Goal: Task Accomplishment & Management: Complete application form

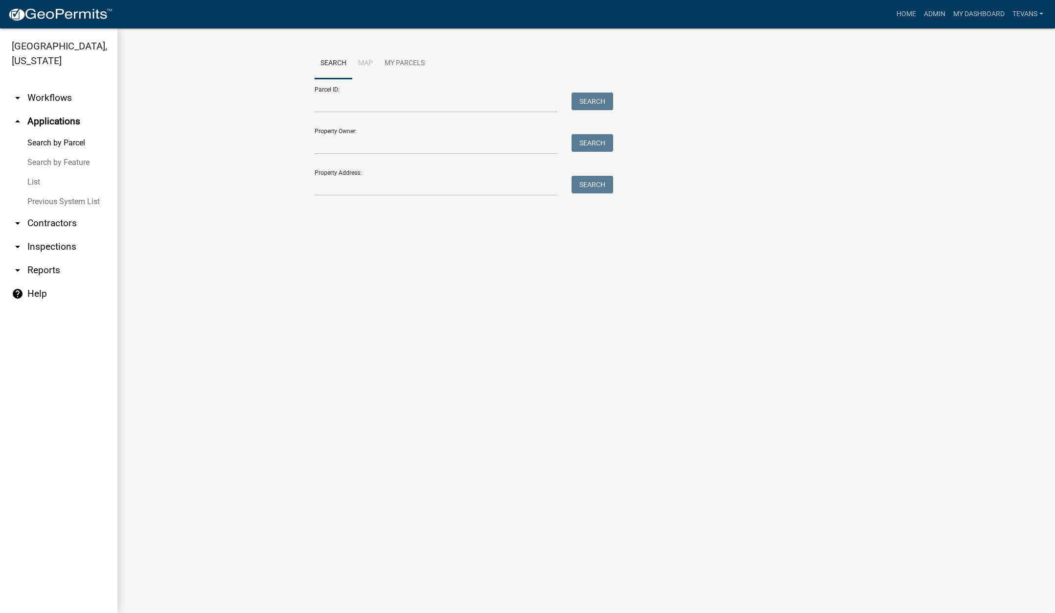
click at [35, 172] on link "List" at bounding box center [58, 182] width 117 height 20
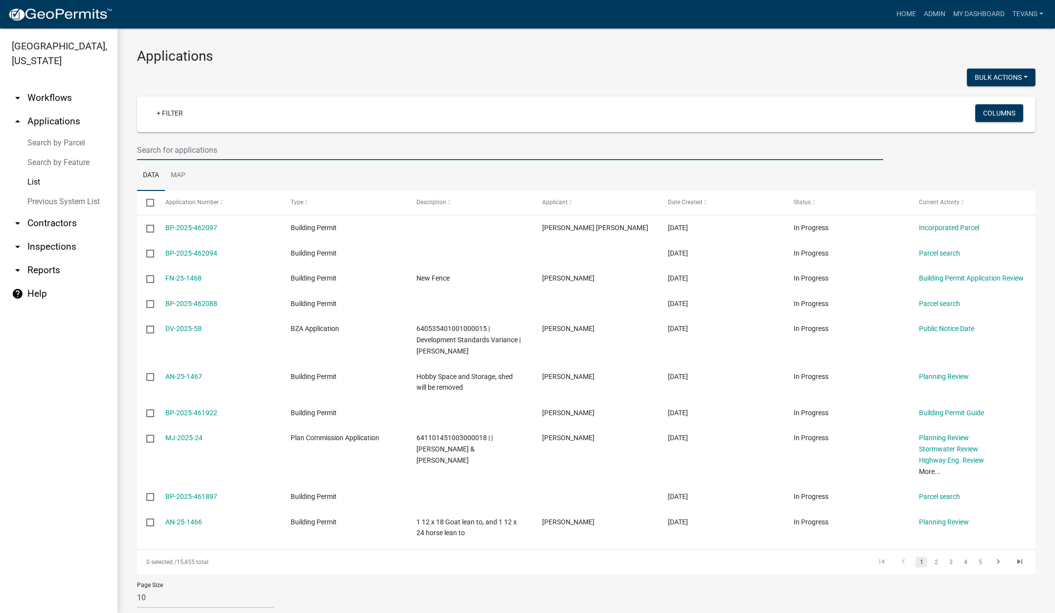
click at [165, 150] on input "text" at bounding box center [510, 150] width 746 height 20
type input "1335"
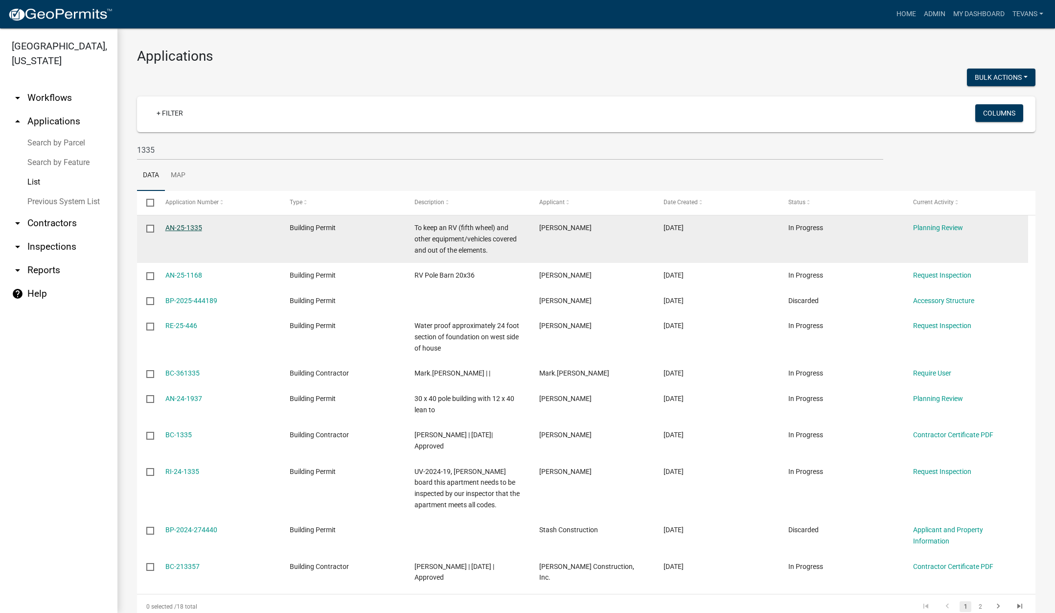
click at [183, 225] on link "AN-25-1335" at bounding box center [183, 228] width 37 height 8
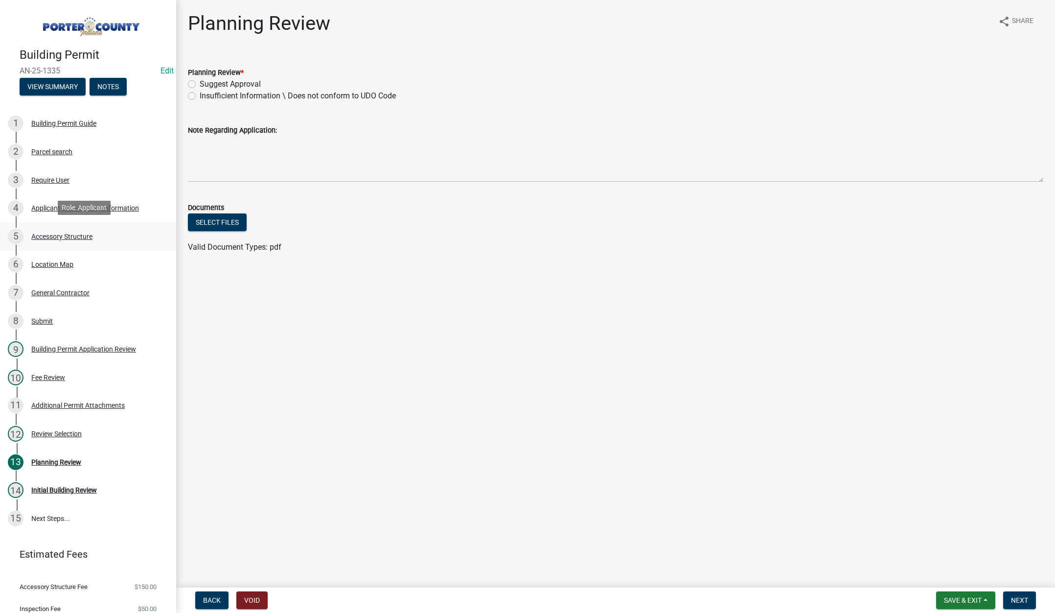
click at [53, 235] on div "Accessory Structure" at bounding box center [61, 236] width 61 height 7
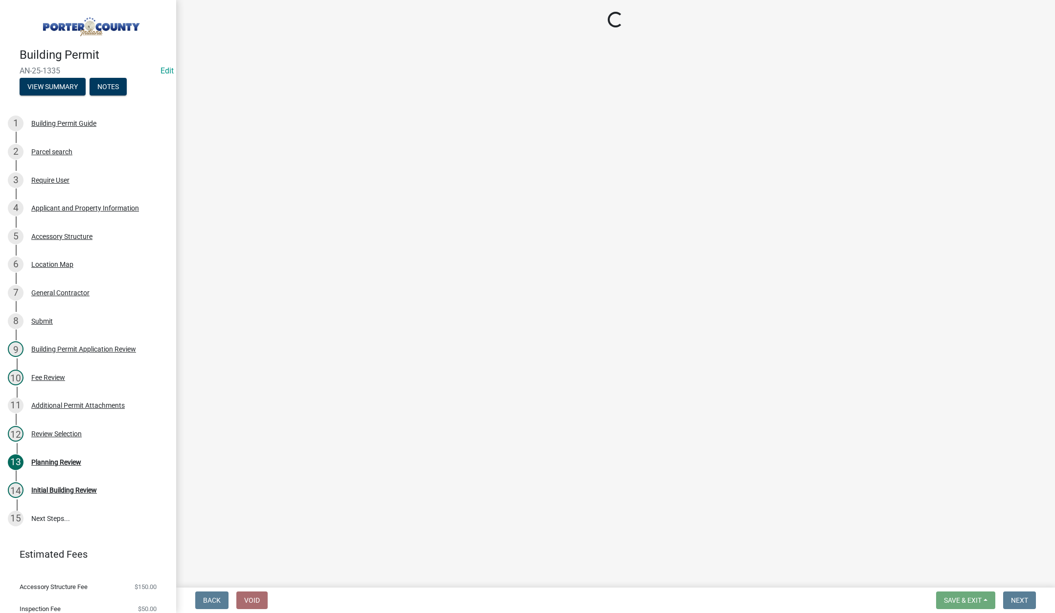
select select "eb23e218-7d4a-44a9-b83f-8c40f034bbaa"
select select "b16561a8-8531-4c00-a0ba-45c0345273e3"
select select "f445a0ba-bd7f-4793-84a4-aa7237a6abf8"
select select "d63a0ebc-b44d-481d-ab70-ec75eba29316"
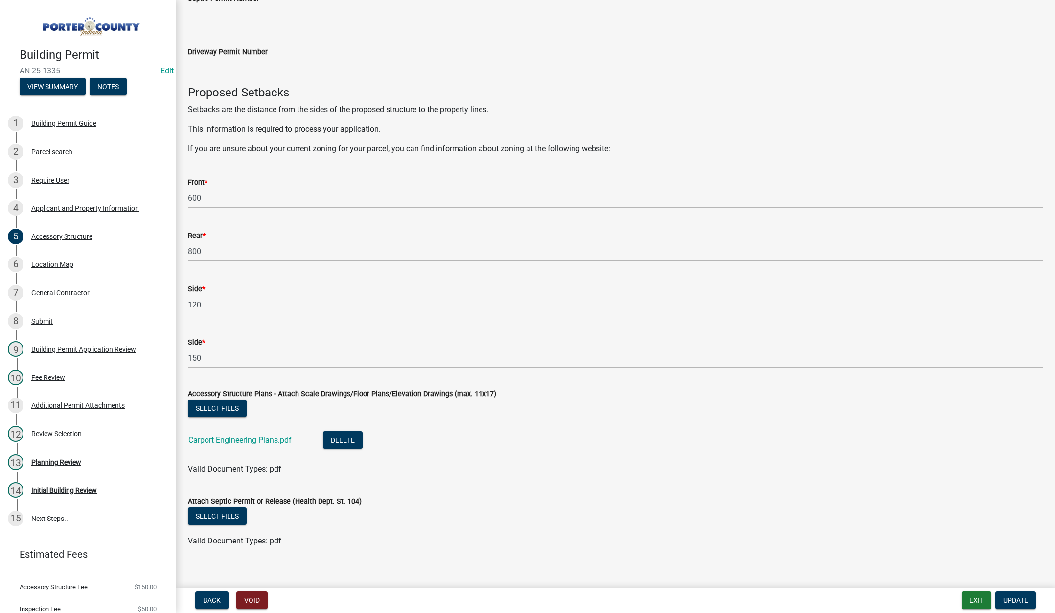
scroll to position [1527, 0]
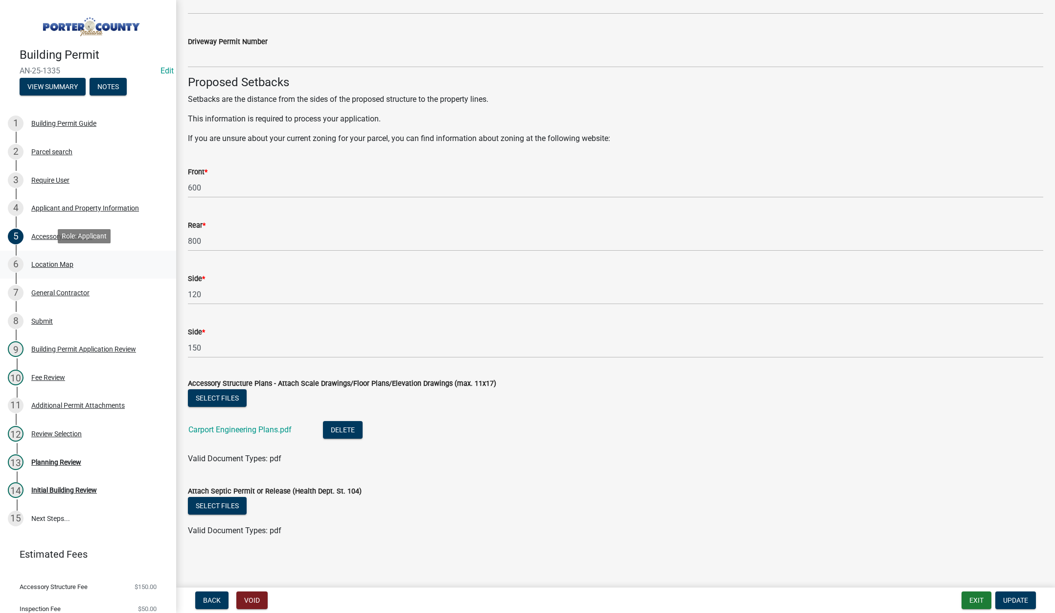
click at [56, 261] on div "Location Map" at bounding box center [52, 264] width 42 height 7
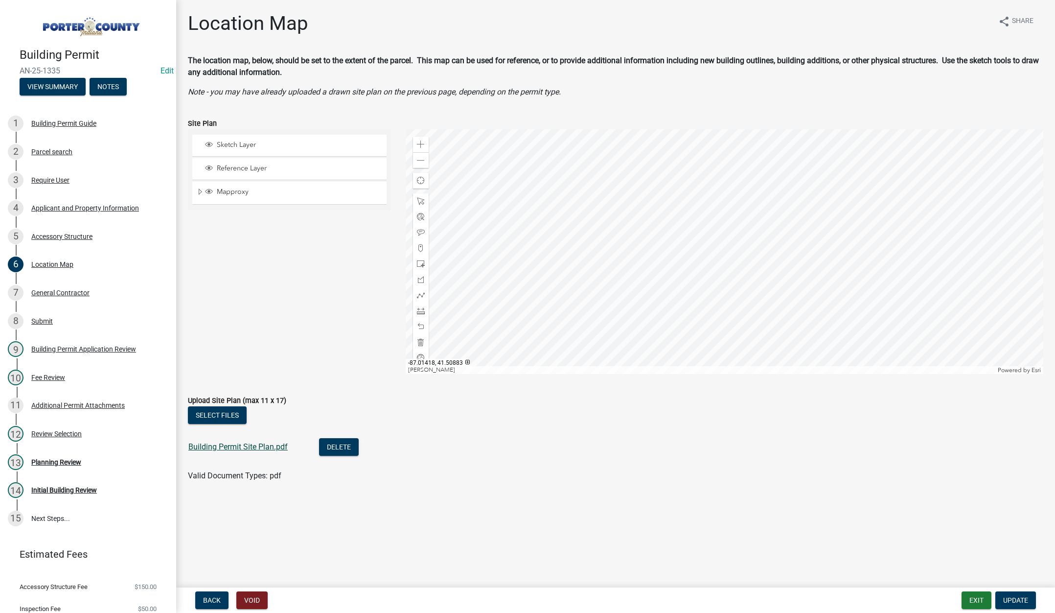
click at [245, 447] on link "Building Permit Site Plan.pdf" at bounding box center [237, 446] width 99 height 9
click at [55, 233] on div "Accessory Structure" at bounding box center [61, 236] width 61 height 7
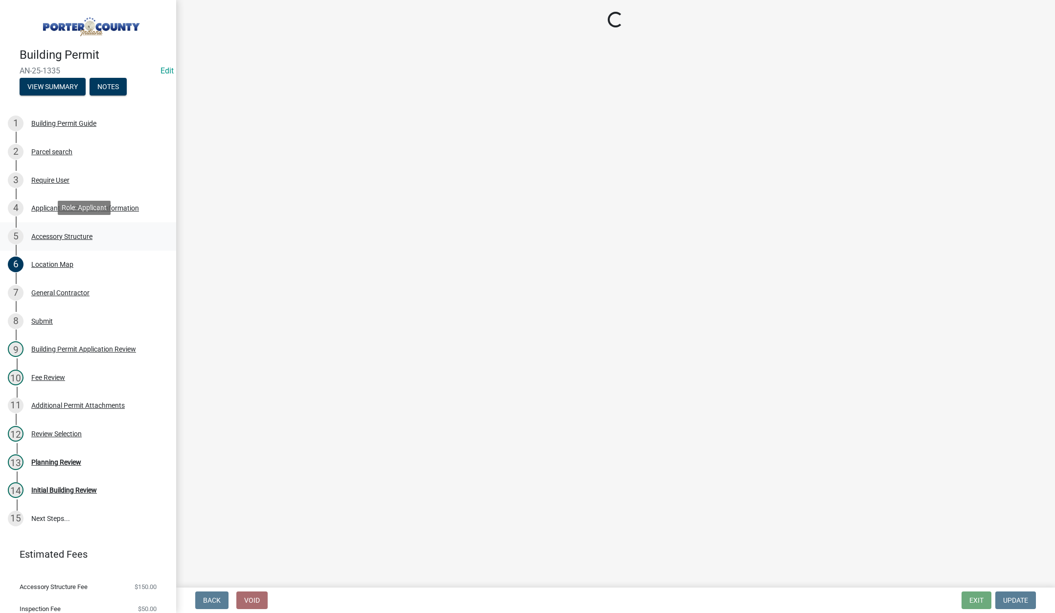
select select "eb23e218-7d4a-44a9-b83f-8c40f034bbaa"
select select "b16561a8-8531-4c00-a0ba-45c0345273e3"
select select "f445a0ba-bd7f-4793-84a4-aa7237a6abf8"
select select "d63a0ebc-b44d-481d-ab70-ec75eba29316"
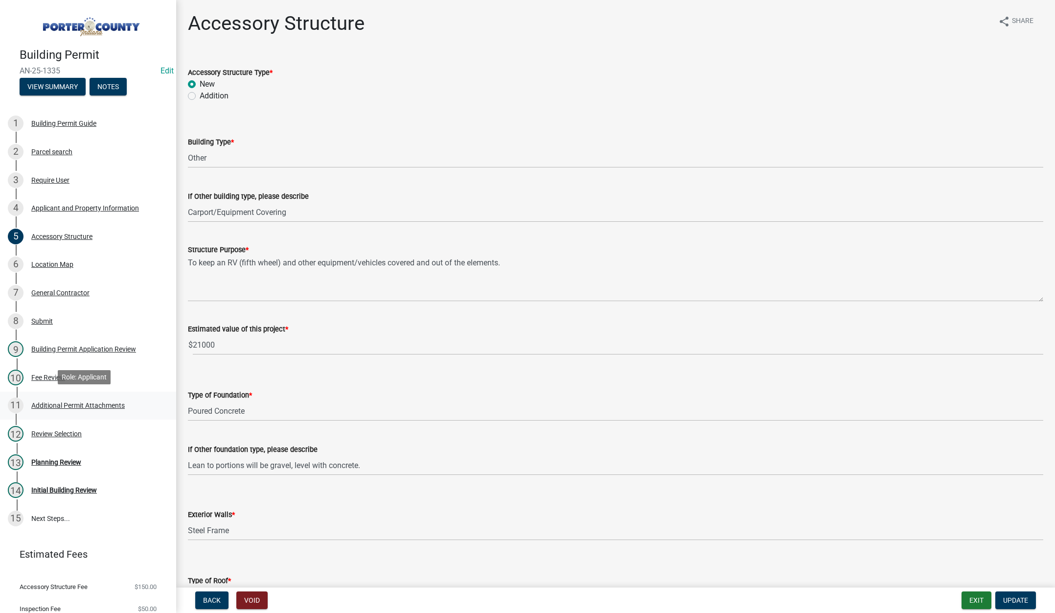
click at [55, 402] on div "Additional Permit Attachments" at bounding box center [77, 405] width 93 height 7
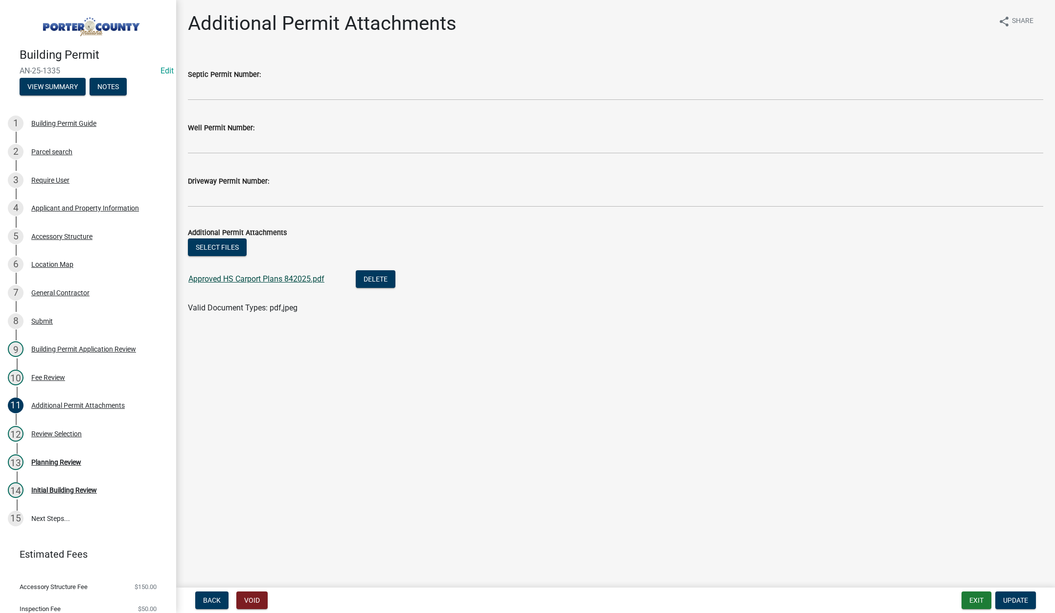
click at [280, 278] on link "Approved HS Carport Plans 842025.pdf" at bounding box center [256, 278] width 136 height 9
click at [56, 261] on div "Location Map" at bounding box center [52, 264] width 42 height 7
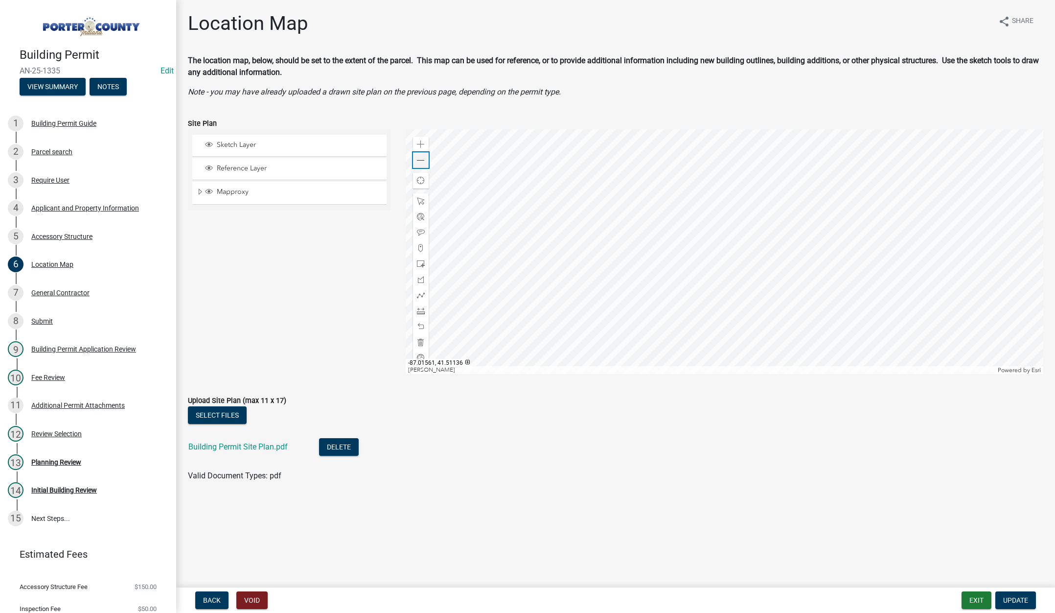
click at [422, 159] on span at bounding box center [421, 161] width 8 height 8
click at [52, 152] on div "Parcel search" at bounding box center [51, 151] width 41 height 7
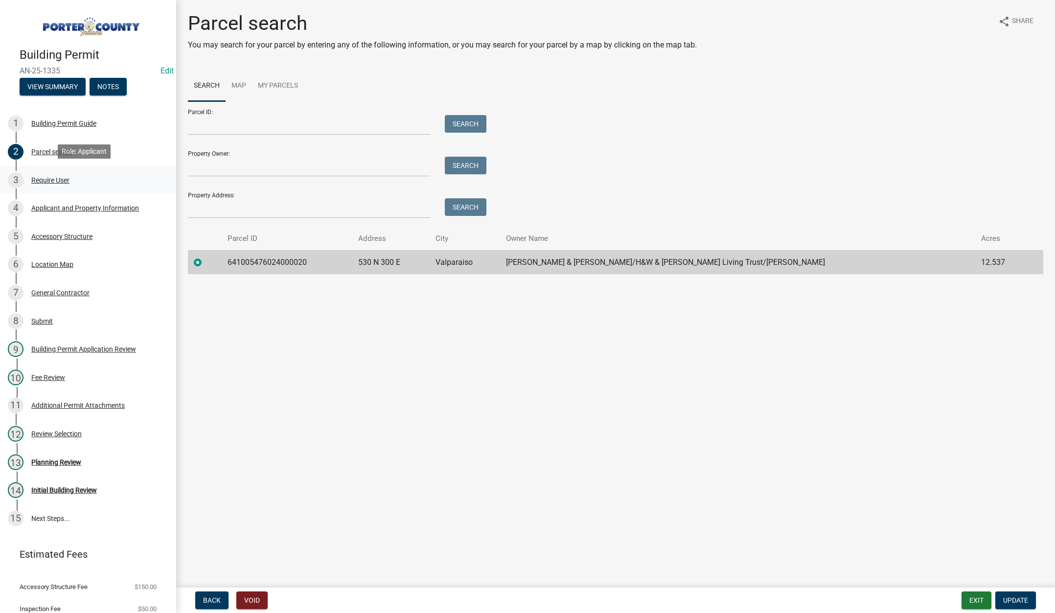
click at [45, 178] on div "Require User" at bounding box center [50, 180] width 38 height 7
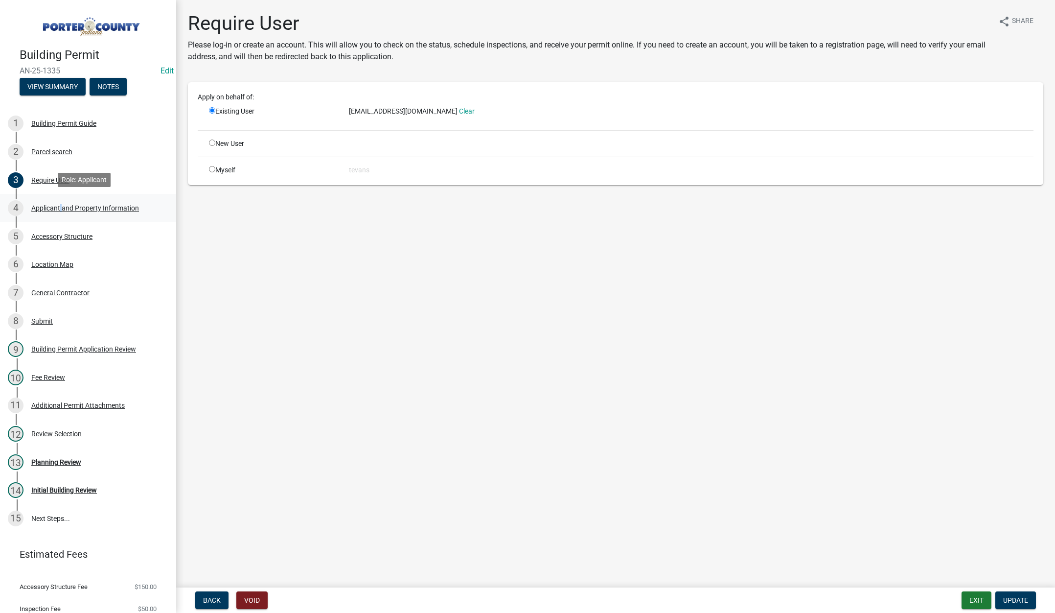
drag, startPoint x: 61, startPoint y: 212, endPoint x: 71, endPoint y: 210, distance: 11.0
click at [62, 213] on div "4 Applicant and Property Information" at bounding box center [84, 208] width 153 height 16
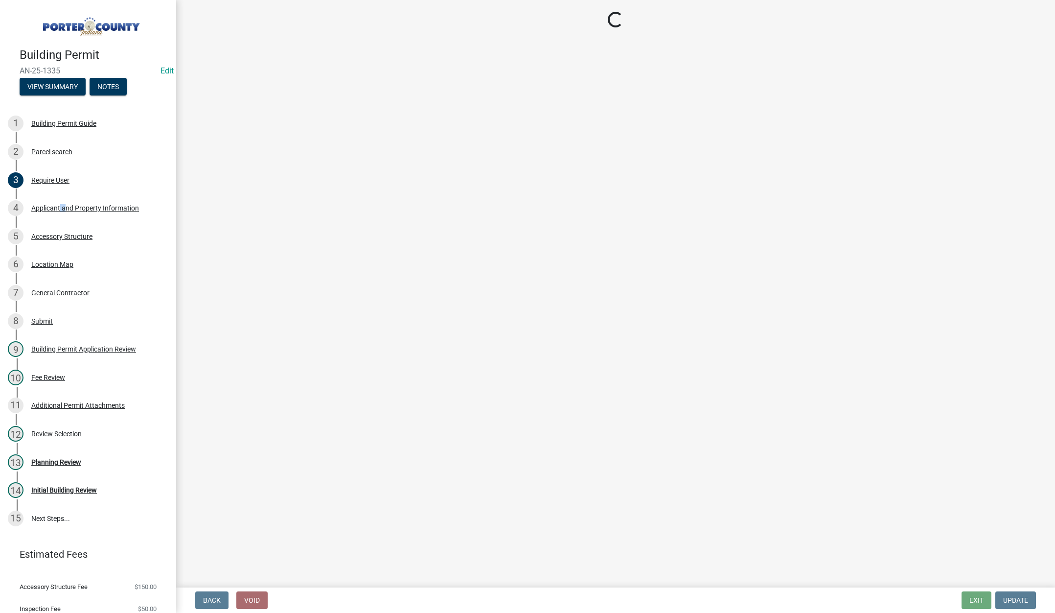
select select "3d0e3105-d46a-462c-9cf4-b32453f427e3"
select select "98eaf159-fd62-4154-a418-d40256bb7a33"
select select "b0f6f87b-588c-48c3-b728-322303c6bafe"
select select "ea6751d4-6bf7-4a16-89ee-f7801ab82aa1"
select select "92efe679-05f4-414a-9426-51627fba5de6"
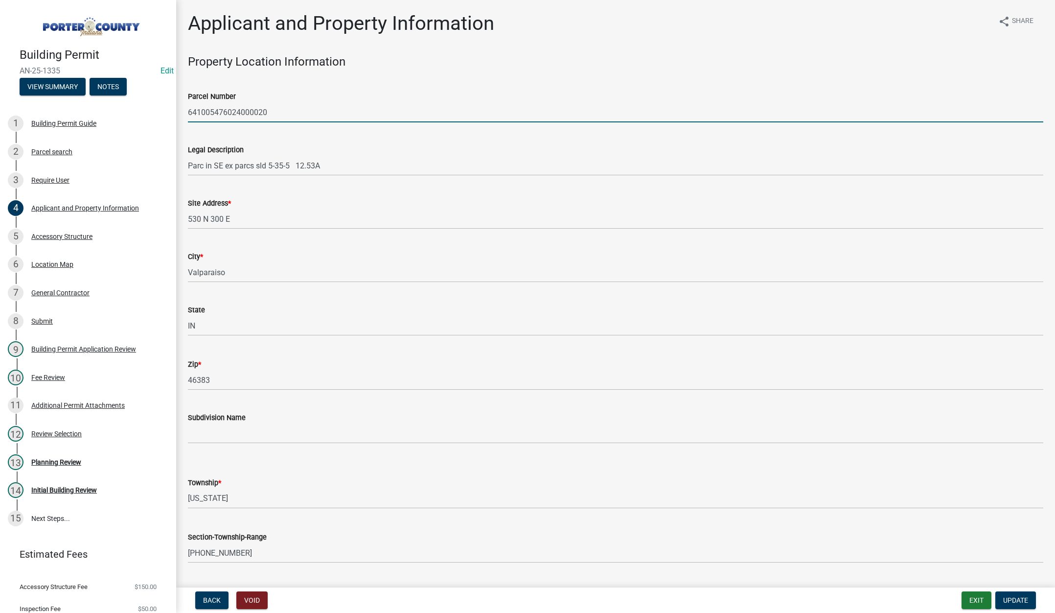
drag, startPoint x: 265, startPoint y: 111, endPoint x: 194, endPoint y: 104, distance: 71.3
click at [174, 114] on div "Building Permit AN-25-1335 Edit View Summary Notes 1 Building Permit Guide 2 Pa…" at bounding box center [527, 306] width 1055 height 613
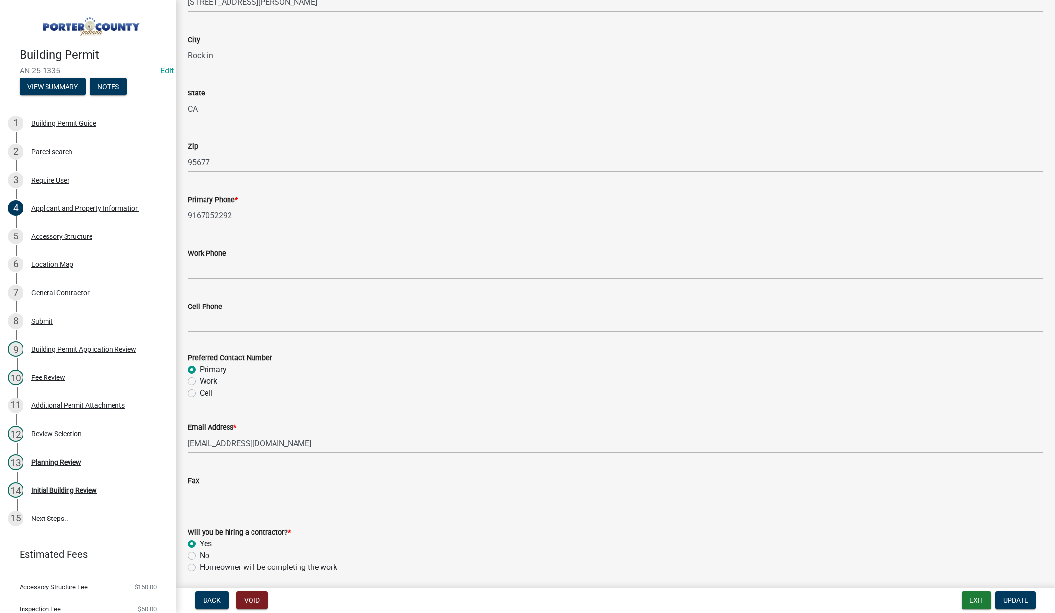
scroll to position [1218, 0]
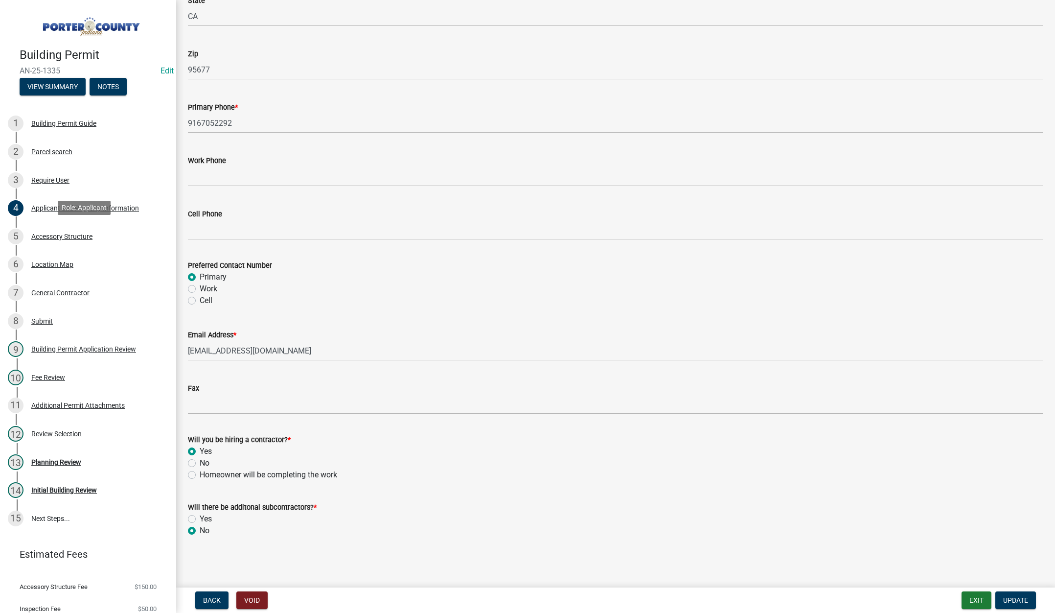
drag, startPoint x: 60, startPoint y: 231, endPoint x: 171, endPoint y: 229, distance: 111.6
click at [61, 233] on div "Accessory Structure" at bounding box center [61, 236] width 61 height 7
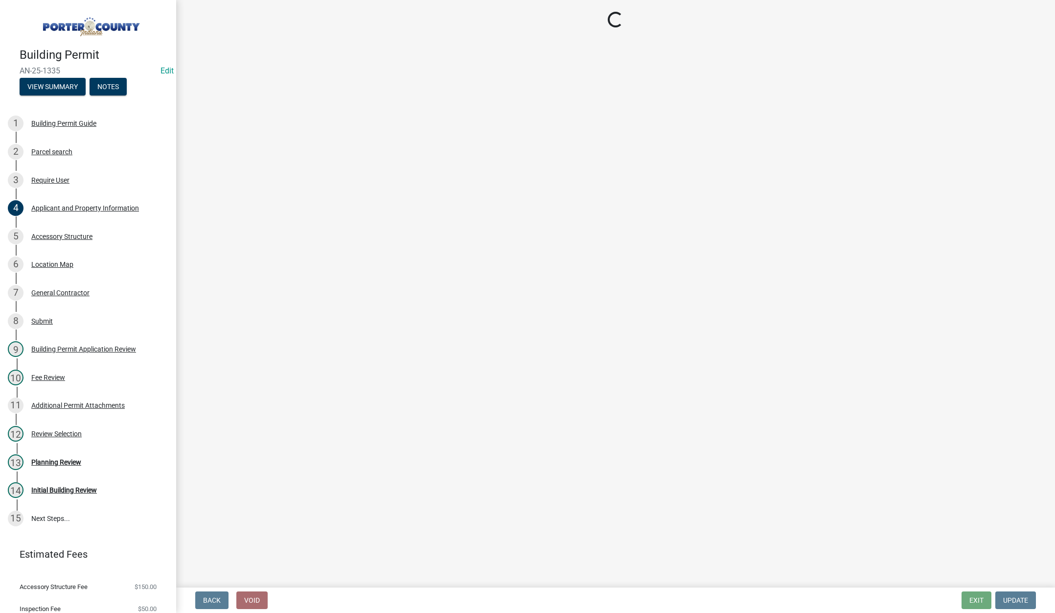
scroll to position [0, 0]
select select "eb23e218-7d4a-44a9-b83f-8c40f034bbaa"
select select "b16561a8-8531-4c00-a0ba-45c0345273e3"
select select "f445a0ba-bd7f-4793-84a4-aa7237a6abf8"
select select "d63a0ebc-b44d-481d-ab70-ec75eba29316"
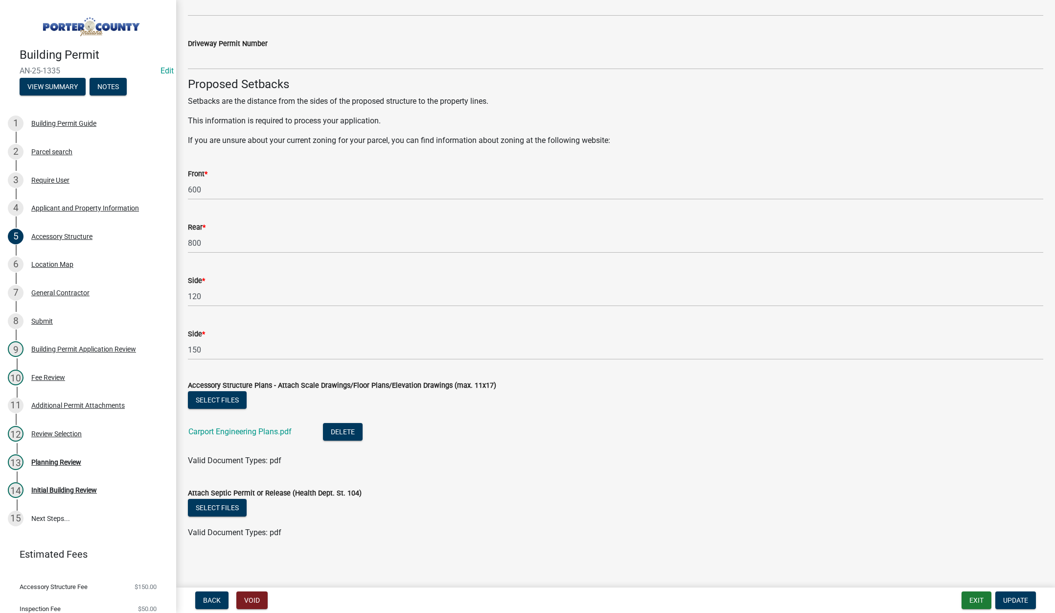
scroll to position [1527, 0]
click at [48, 261] on div "Location Map" at bounding box center [52, 264] width 42 height 7
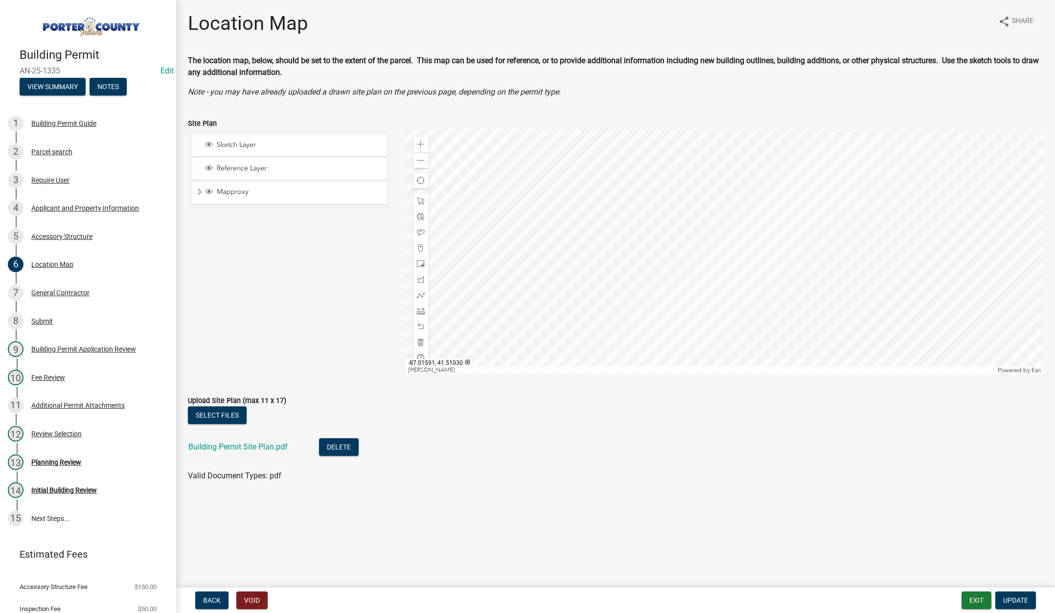
click at [266, 300] on div "Sketch Layer Reference Layer Mapproxy Parcel Parcel Numbers Corporate Limits Se…" at bounding box center [290, 251] width 218 height 245
click at [967, 594] on button "Exit" at bounding box center [977, 600] width 30 height 18
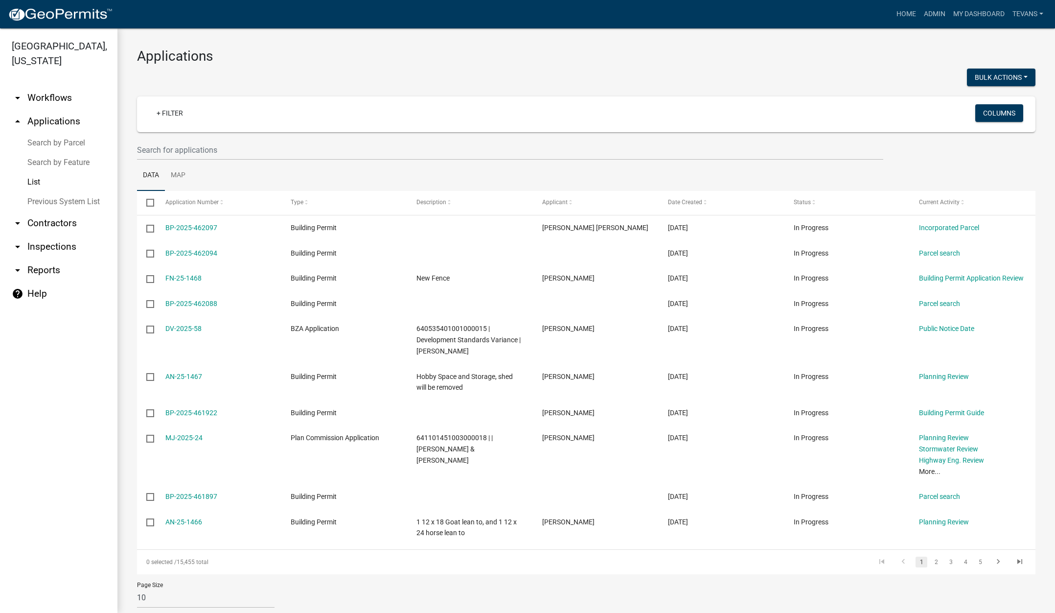
click at [55, 133] on link "Search by Parcel" at bounding box center [58, 143] width 117 height 20
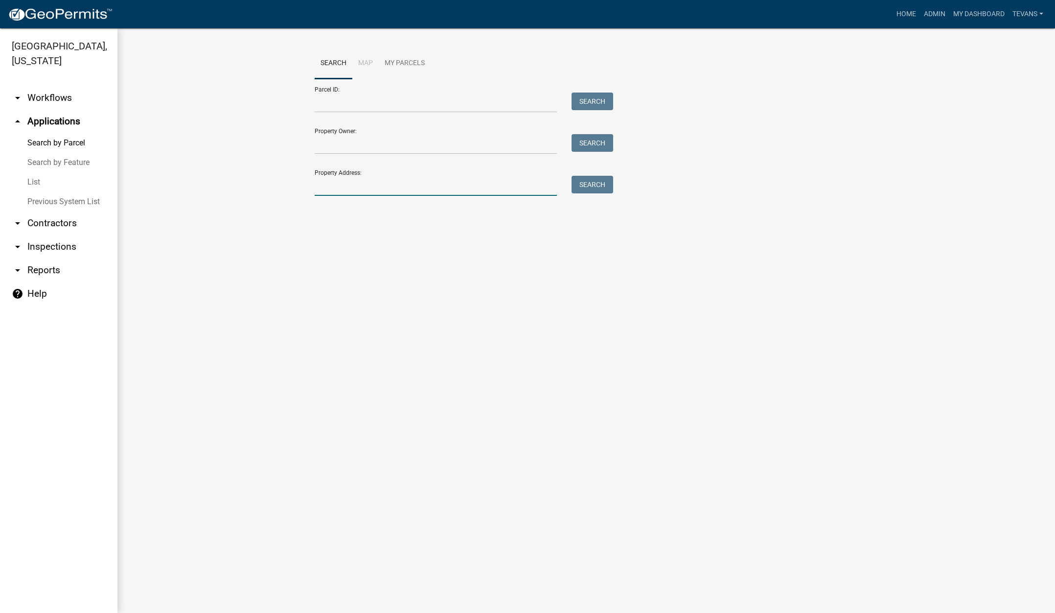
click at [408, 185] on input "Property Address:" at bounding box center [436, 186] width 242 height 20
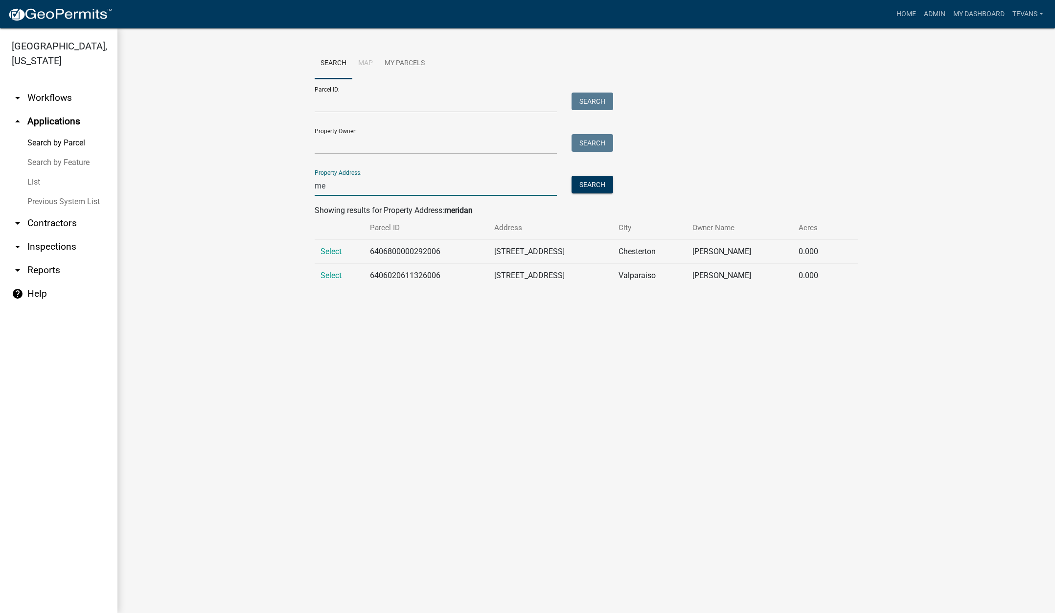
type input "m"
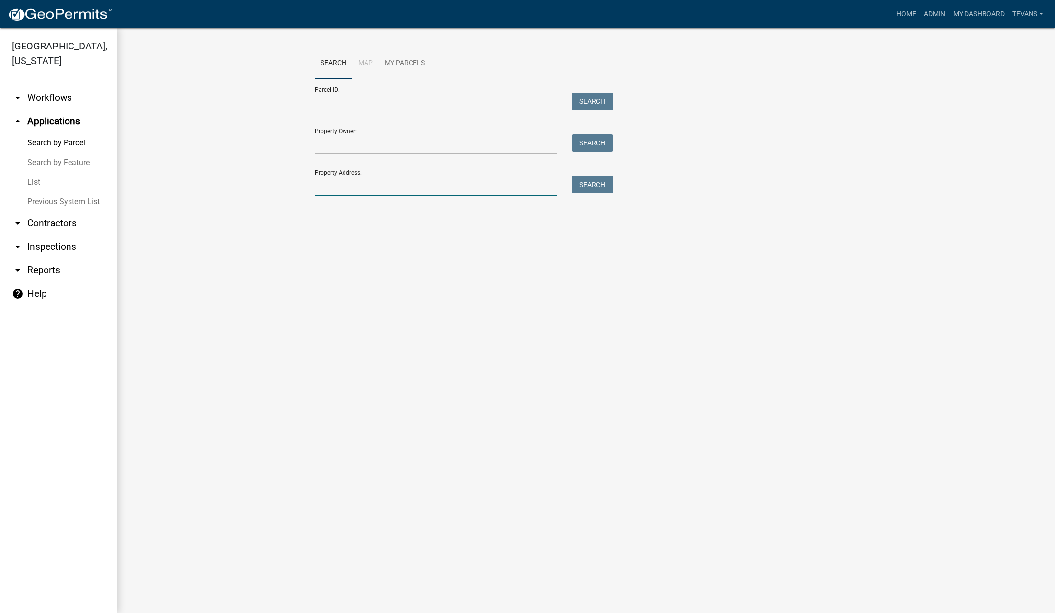
click at [336, 187] on input "Property Address:" at bounding box center [436, 186] width 242 height 20
type input "7"
type input "m"
click at [31, 172] on link "List" at bounding box center [58, 182] width 117 height 20
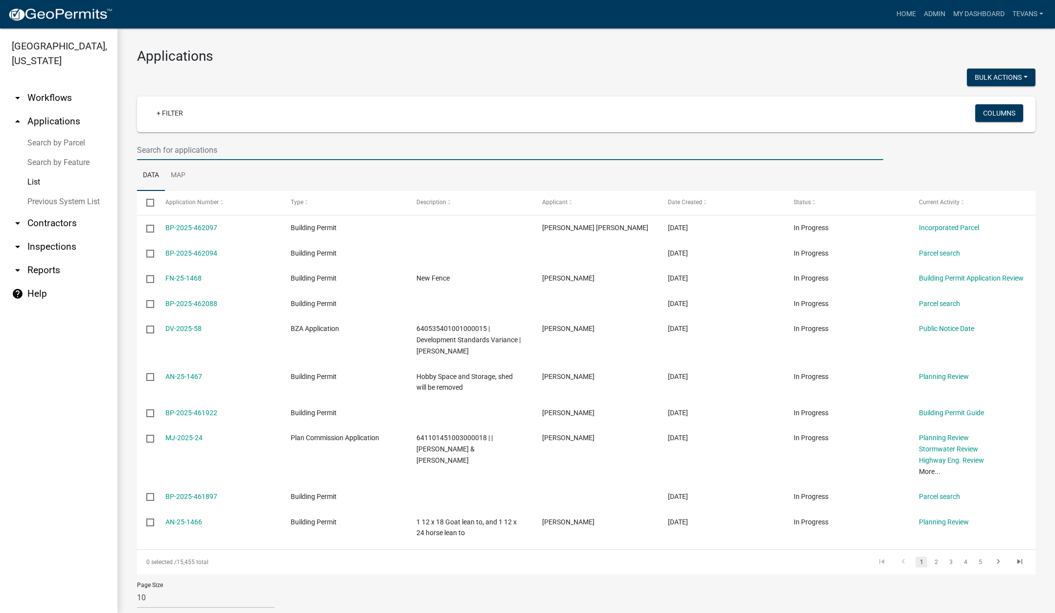
click at [226, 147] on input "text" at bounding box center [510, 150] width 746 height 20
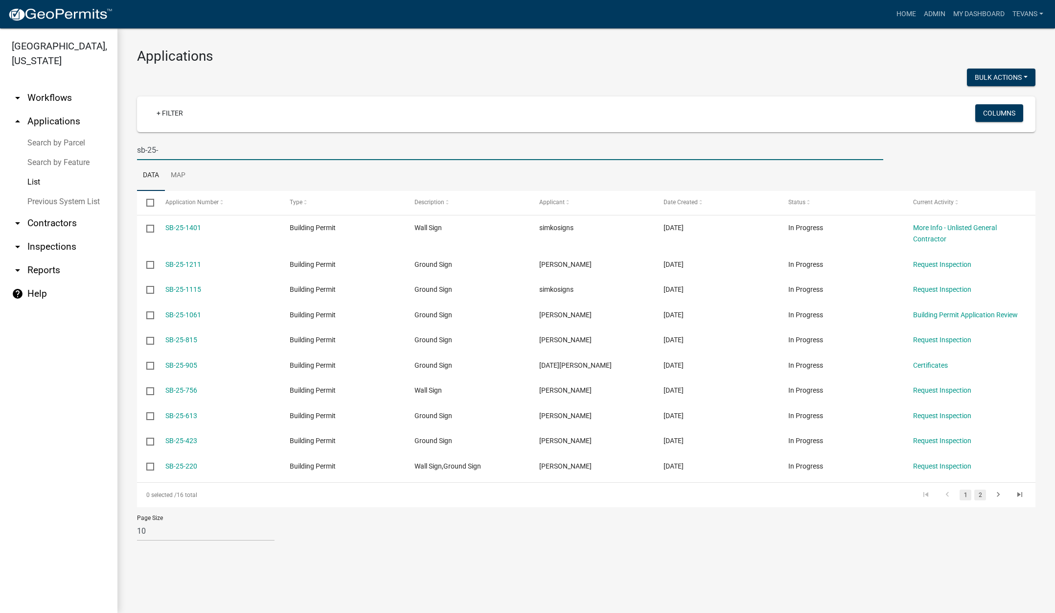
type input "sb-25-"
click at [980, 496] on link "2" at bounding box center [980, 494] width 12 height 11
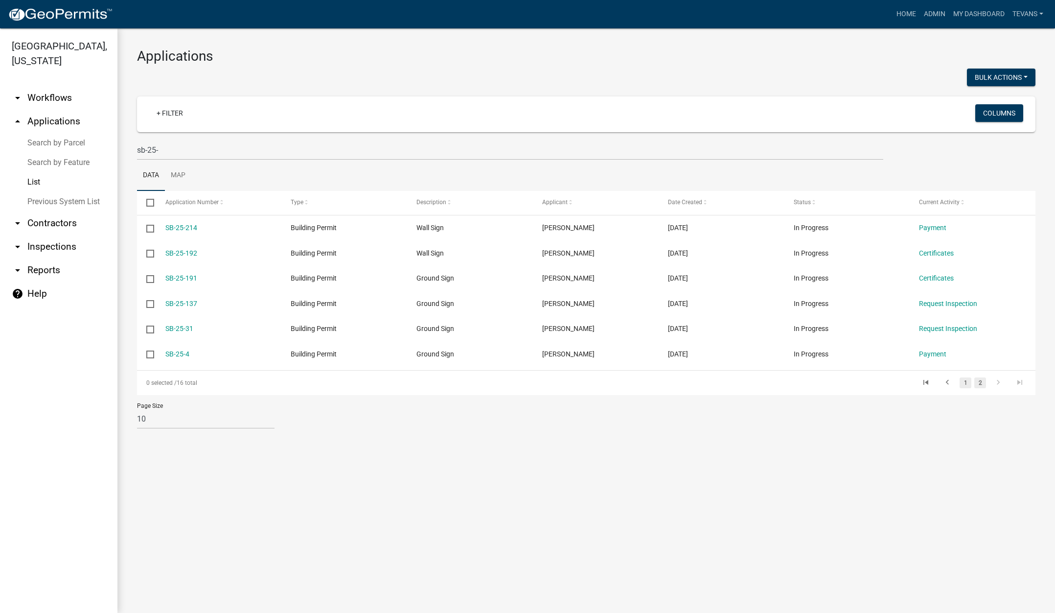
click at [965, 382] on link "1" at bounding box center [966, 382] width 12 height 11
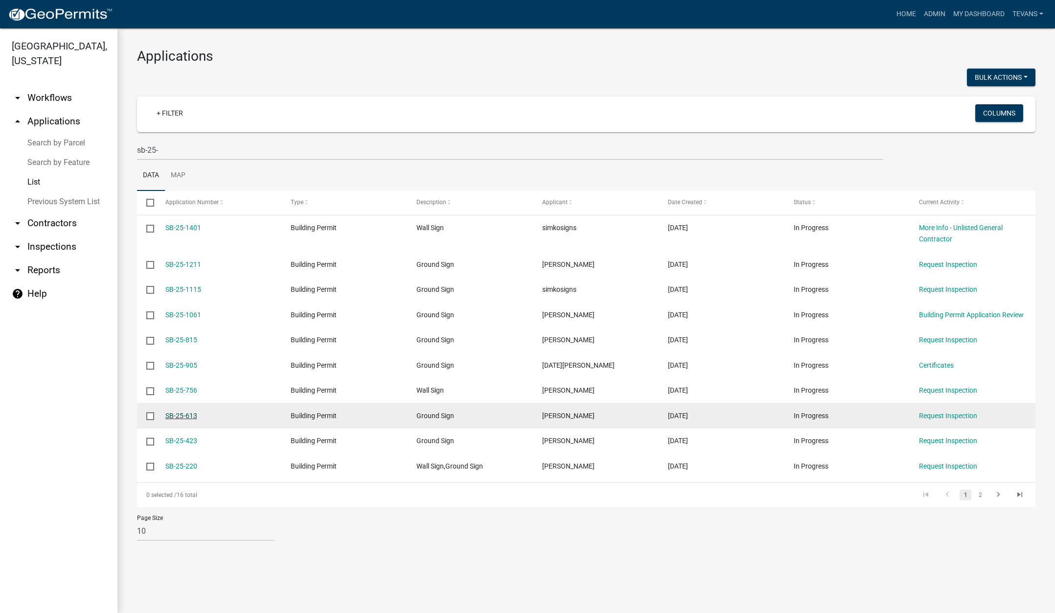
click at [180, 413] on link "SB-25-613" at bounding box center [181, 416] width 32 height 8
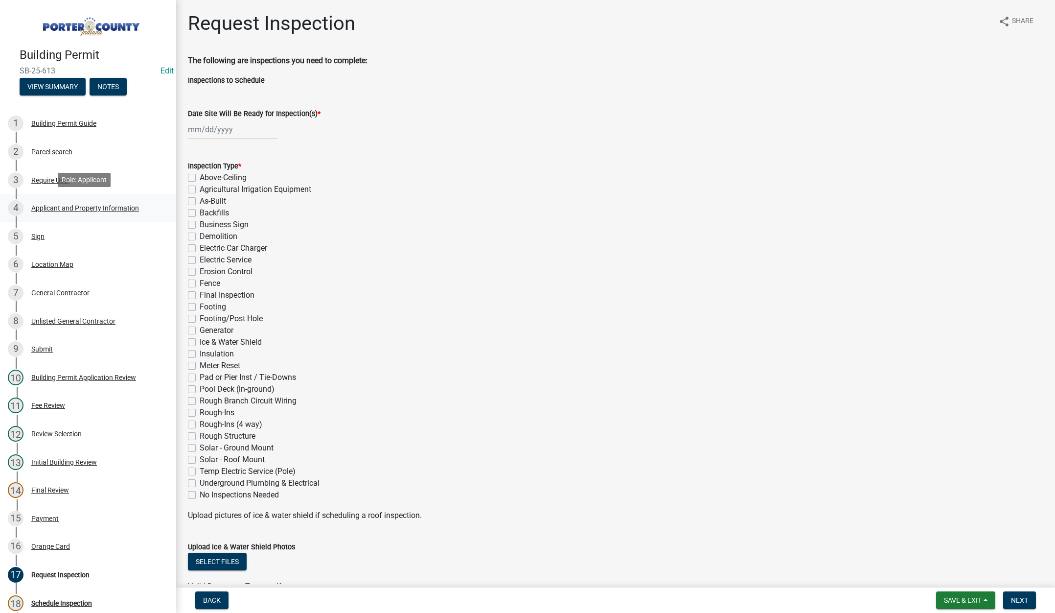
click at [102, 206] on div "Applicant and Property Information" at bounding box center [85, 208] width 108 height 7
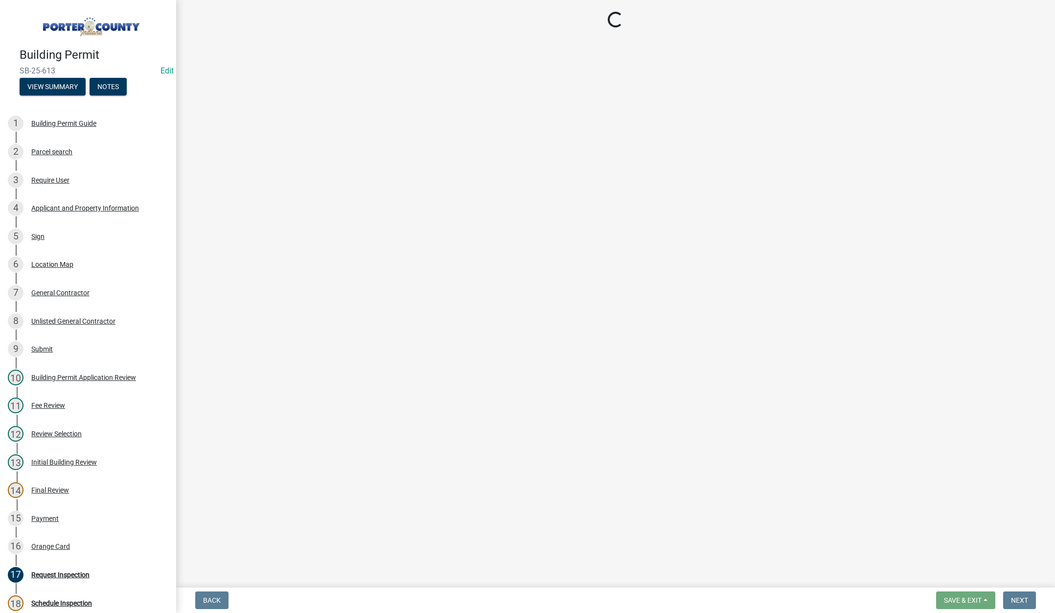
select select "42deca87-6946-4ced-a5f6-3d6cc7cfc8d2"
select select "ea6751d4-6bf7-4a16-89ee-f7801ab82aa1"
select select "5b0bd147-faae-4a34-aa1b-5180dde0adcd"
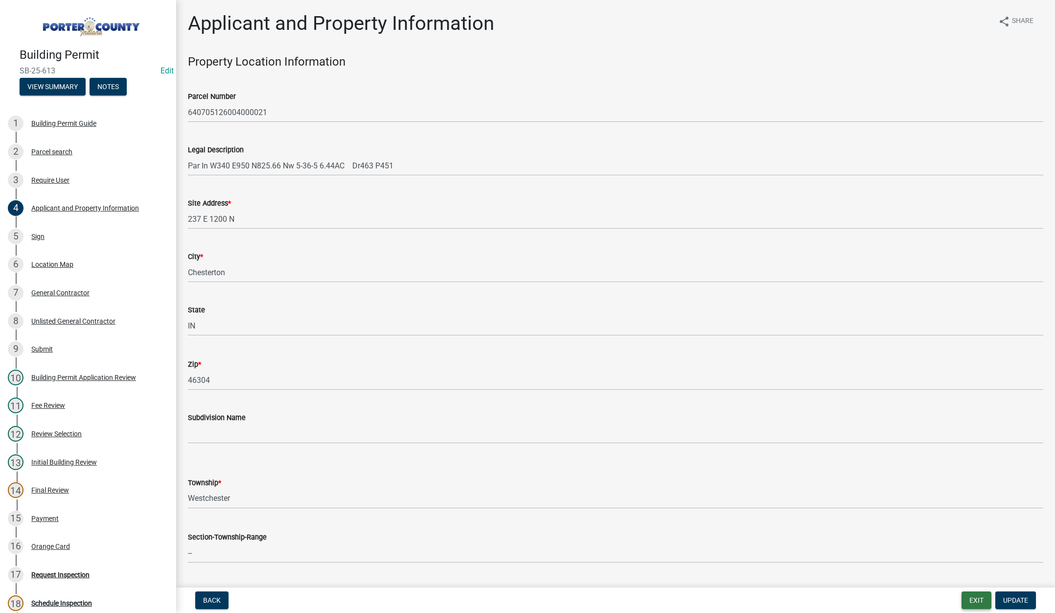
click at [967, 600] on button "Exit" at bounding box center [977, 600] width 30 height 18
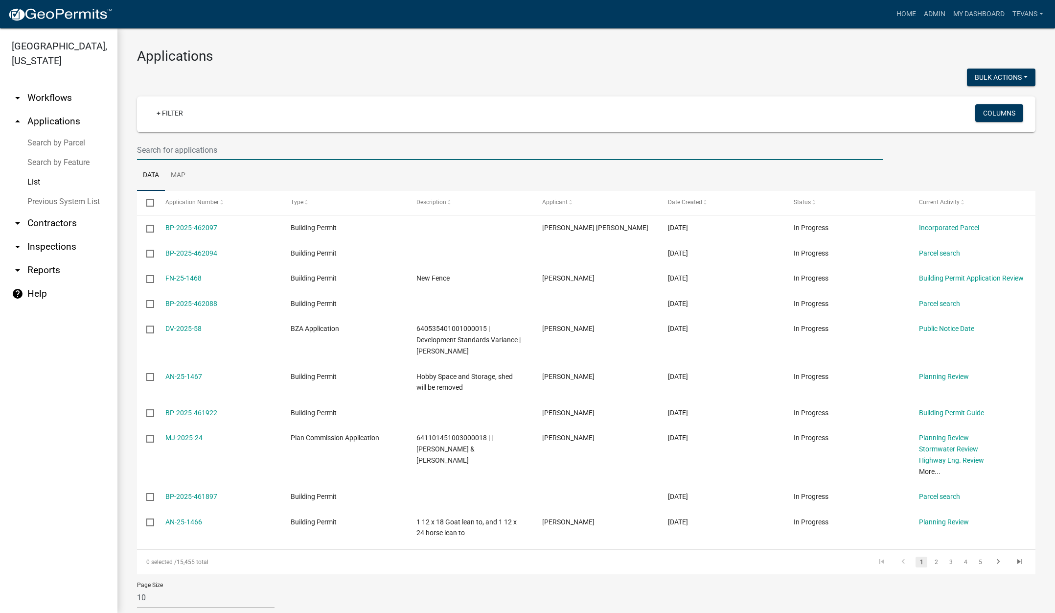
click at [202, 147] on input "text" at bounding box center [510, 150] width 746 height 20
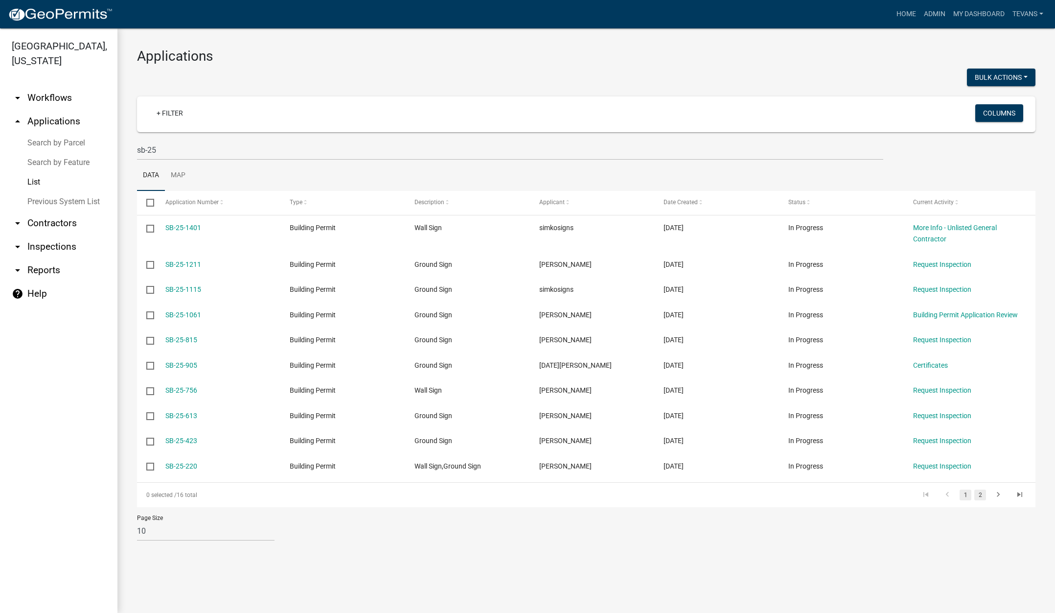
click at [981, 499] on link "2" at bounding box center [980, 494] width 12 height 11
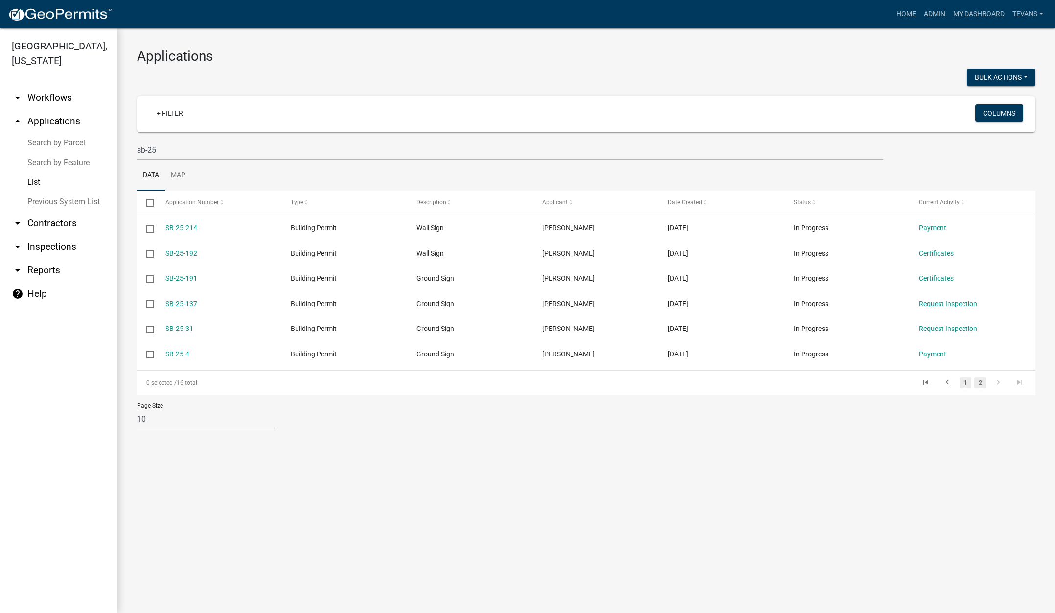
click at [965, 382] on link "1" at bounding box center [966, 382] width 12 height 11
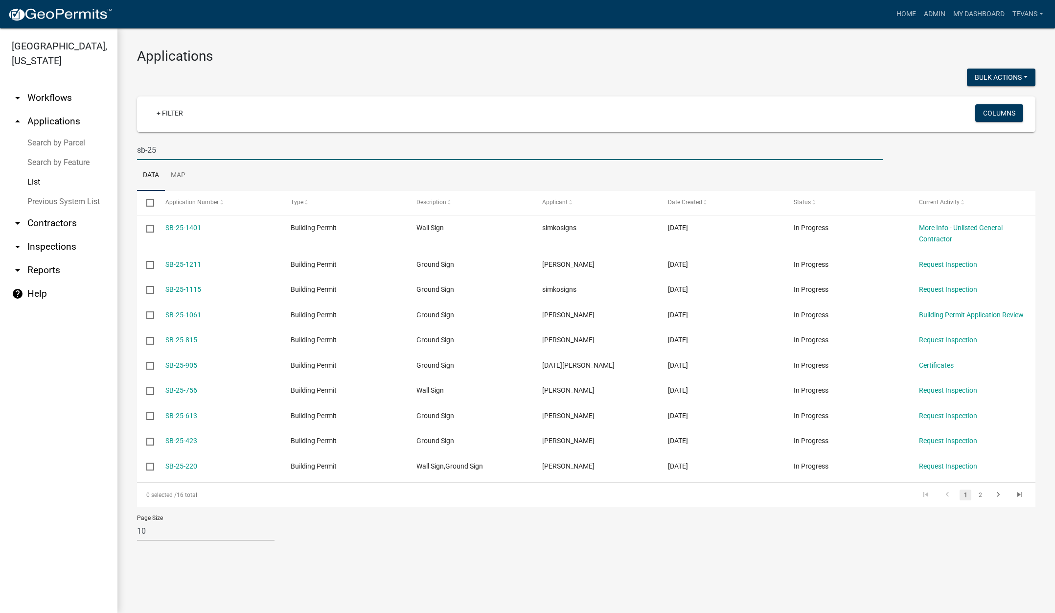
click at [179, 151] on input "sb-25" at bounding box center [510, 150] width 746 height 20
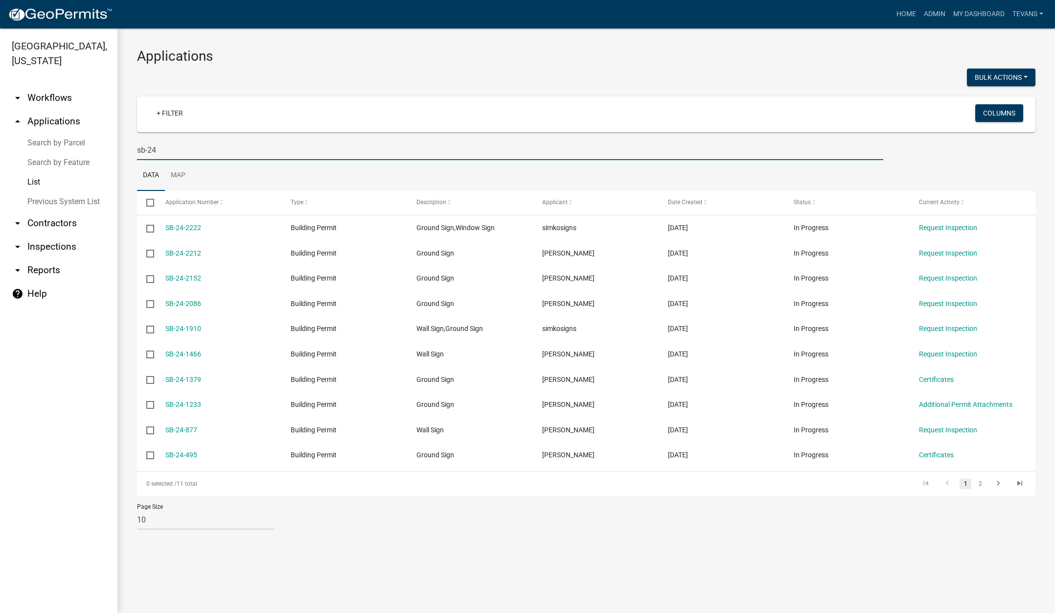
type input "sb-24"
click at [970, 483] on link "1" at bounding box center [966, 483] width 12 height 11
click at [981, 482] on link "2" at bounding box center [980, 483] width 12 height 11
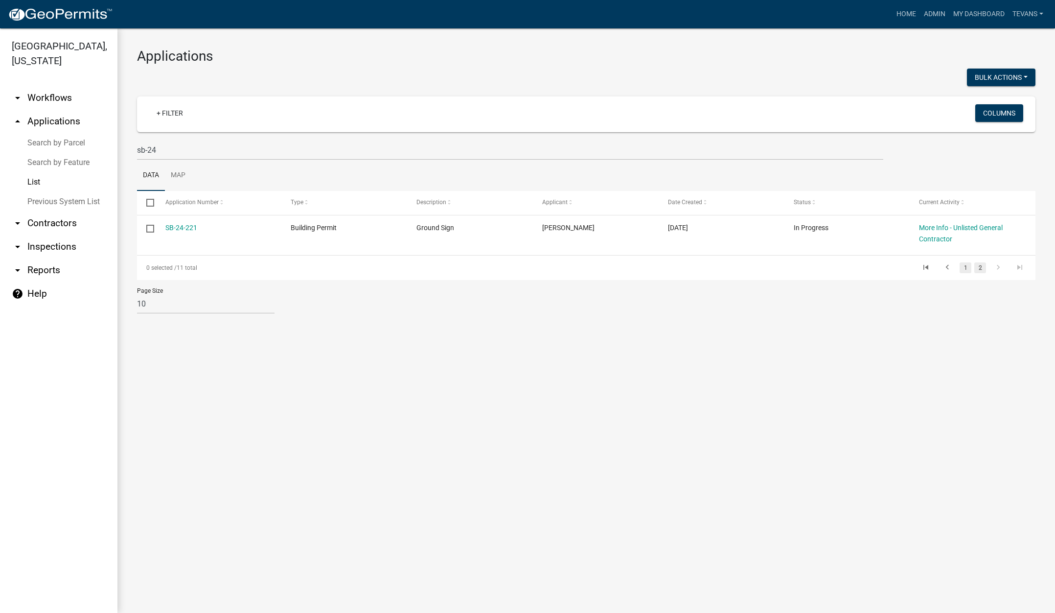
click at [964, 268] on link "1" at bounding box center [966, 267] width 12 height 11
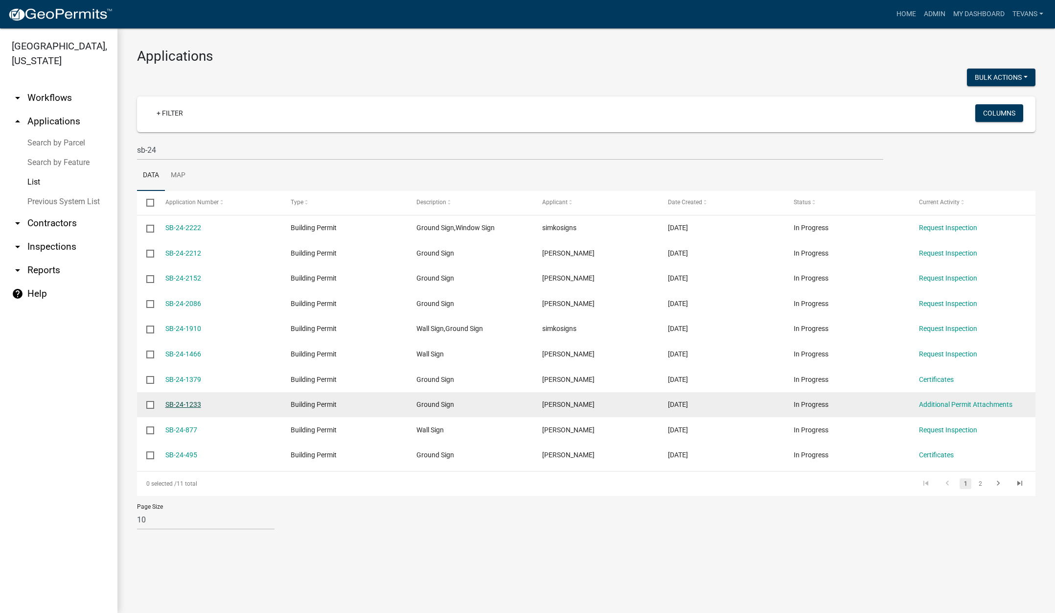
click at [176, 400] on link "SB-24-1233" at bounding box center [183, 404] width 36 height 8
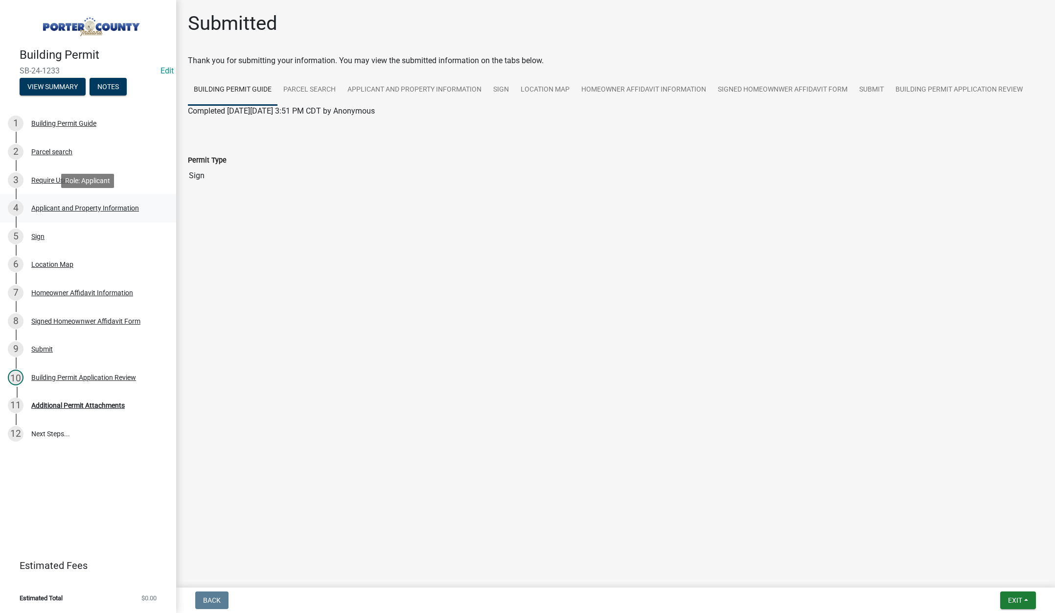
click at [70, 206] on div "Applicant and Property Information" at bounding box center [85, 208] width 108 height 7
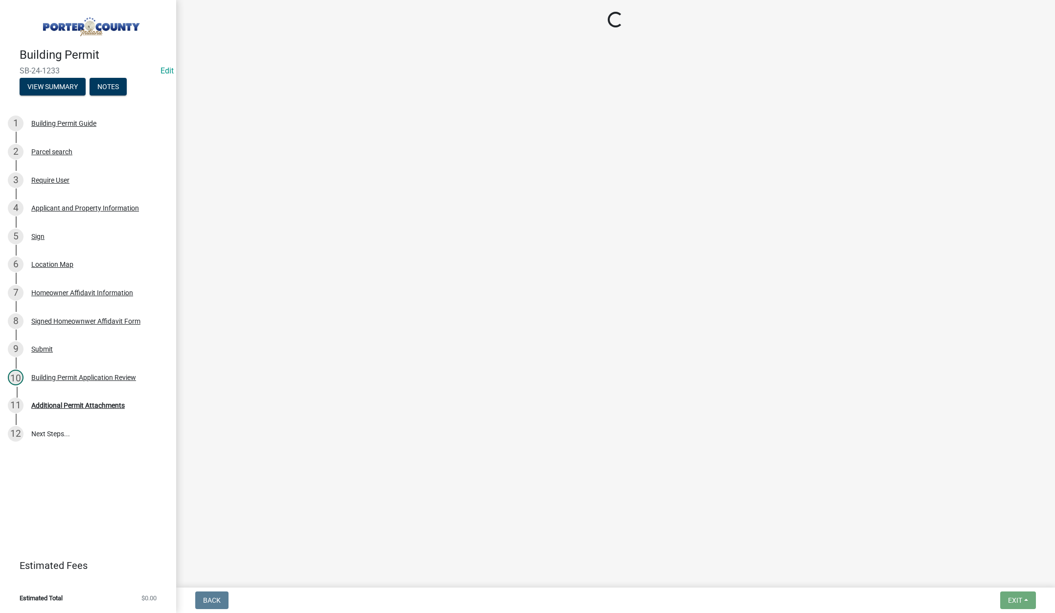
select select "8c5c5d2f-5024-43e1-983d-8a6c0483800f"
select select "ea6751d4-6bf7-4a16-89ee-f7801ab82aa1"
select select "92efe679-05f4-414a-9426-51627fba5de6"
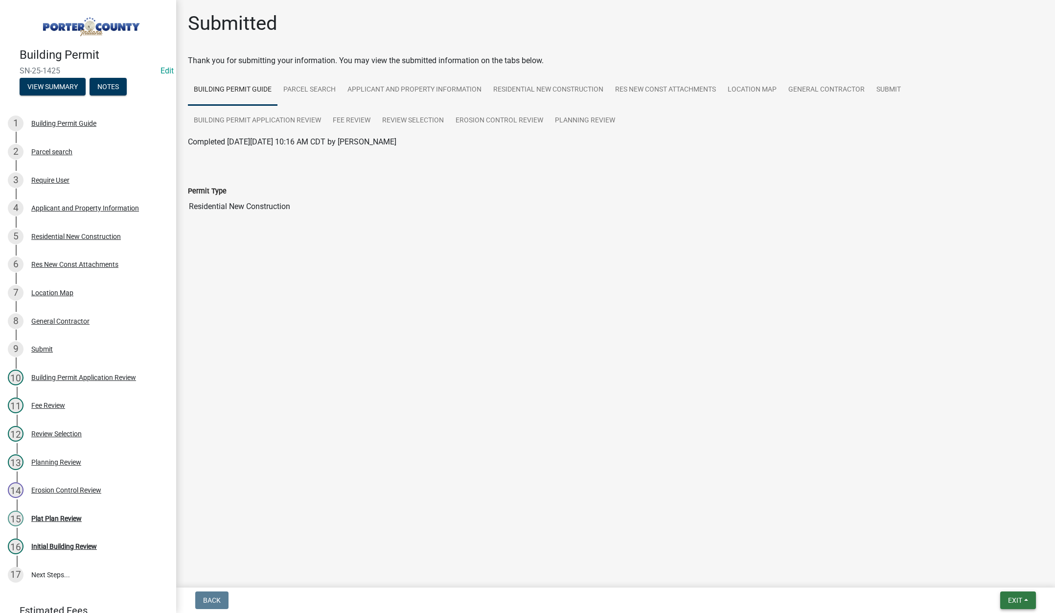
click at [1025, 600] on button "Exit" at bounding box center [1018, 600] width 36 height 18
click at [984, 575] on button "Save & Exit" at bounding box center [997, 574] width 78 height 23
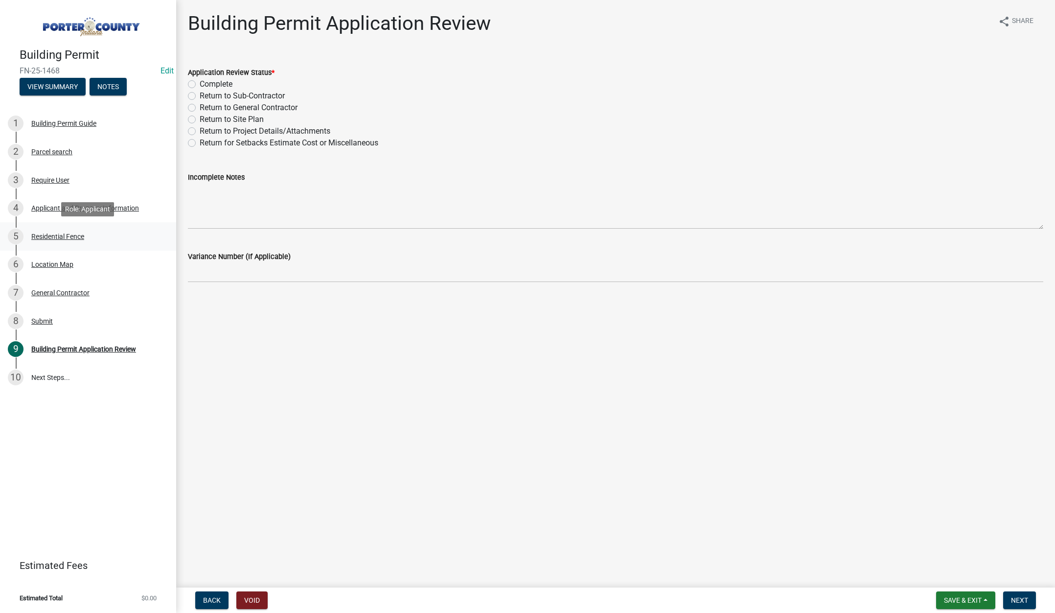
click at [60, 235] on div "Residential Fence" at bounding box center [57, 236] width 53 height 7
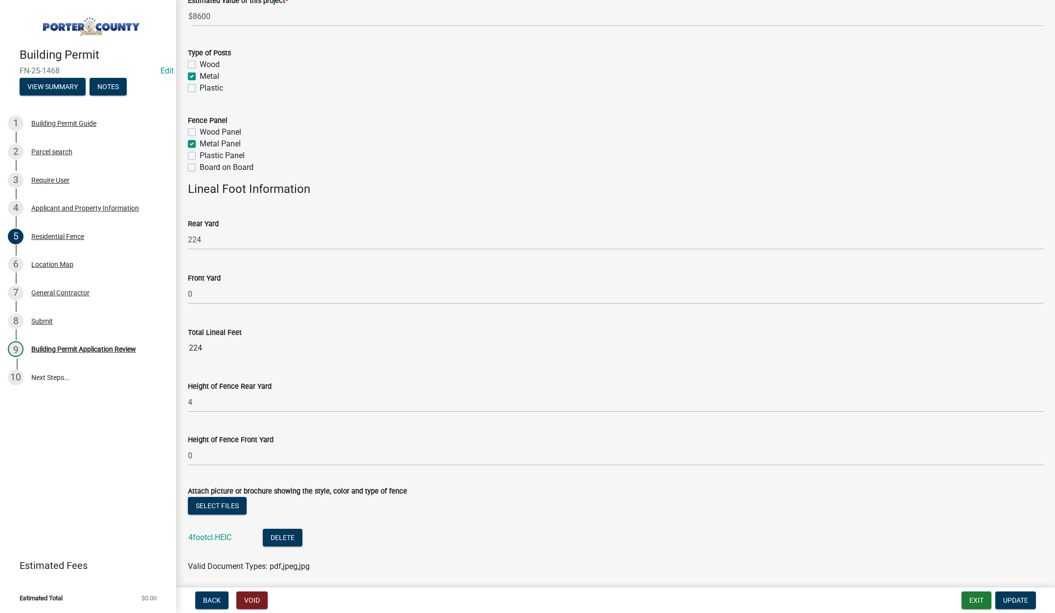
scroll to position [177, 0]
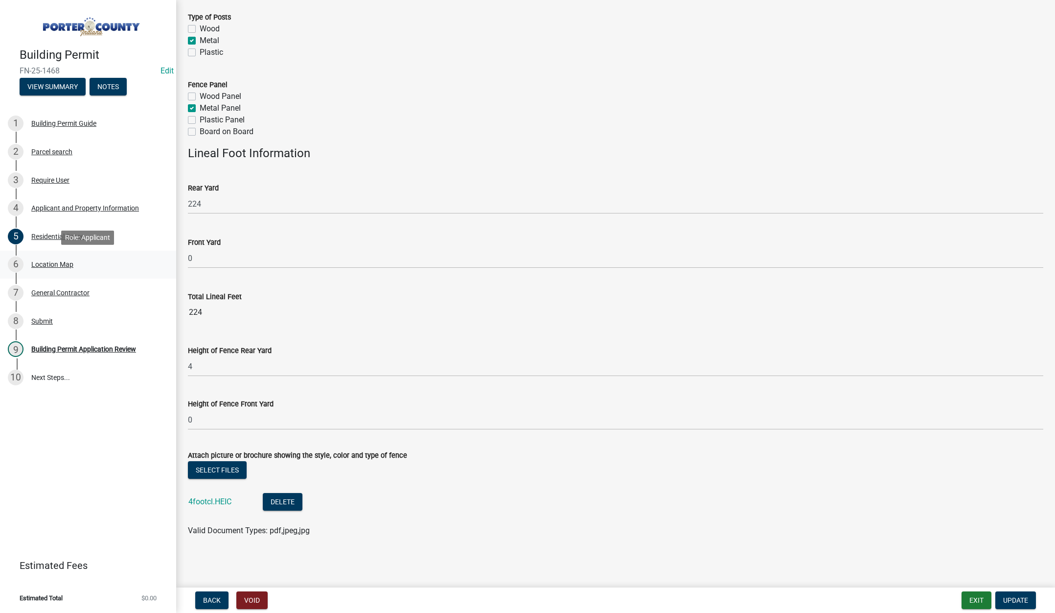
click at [52, 261] on div "Location Map" at bounding box center [52, 264] width 42 height 7
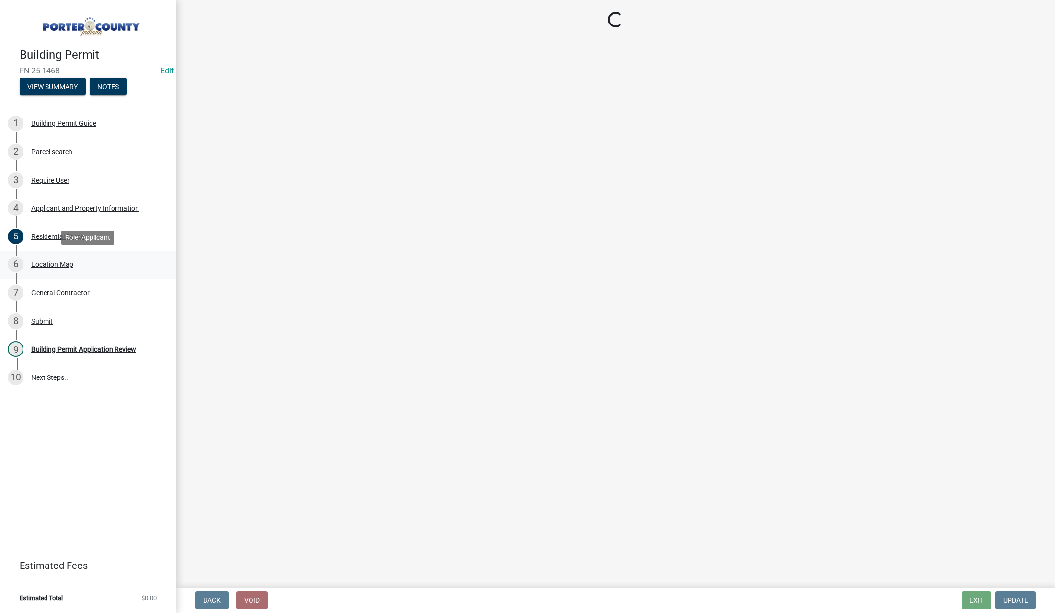
scroll to position [0, 0]
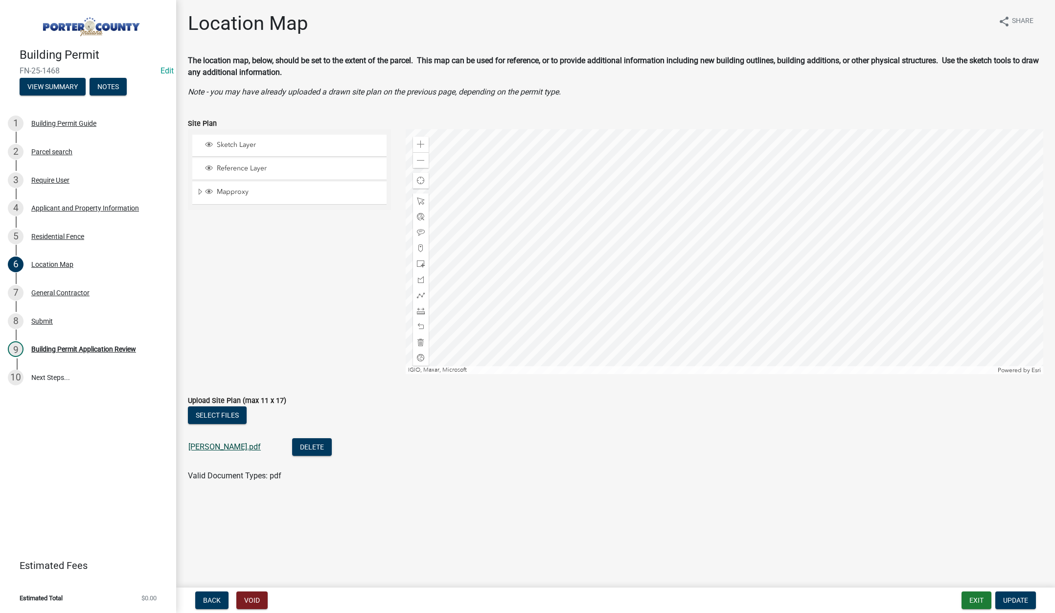
click at [199, 445] on link "ward.pdf" at bounding box center [224, 446] width 72 height 9
click at [73, 347] on div "Building Permit Application Review" at bounding box center [83, 348] width 105 height 7
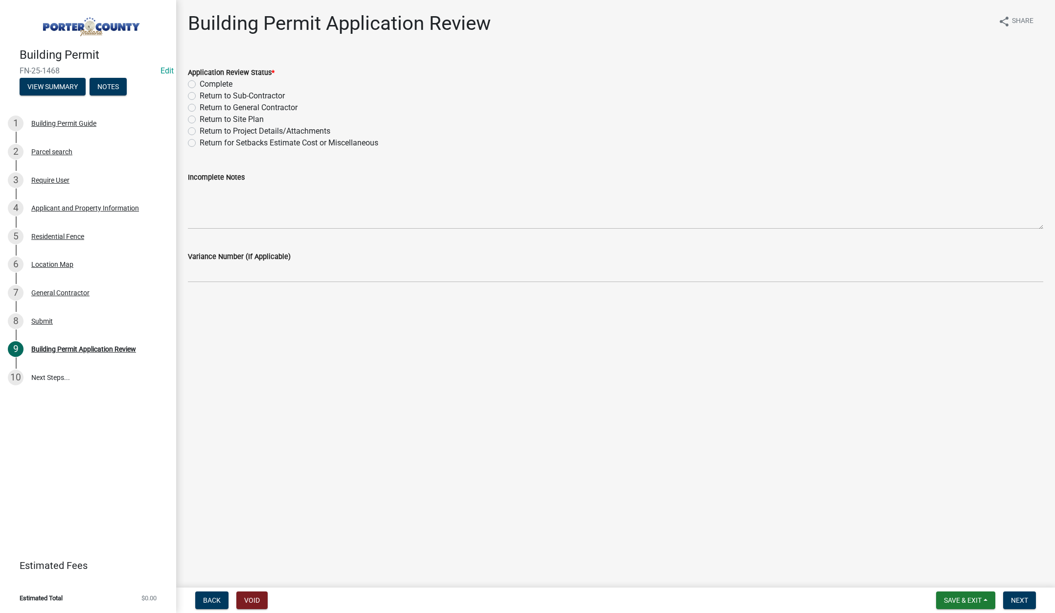
click at [200, 83] on label "Complete" at bounding box center [216, 84] width 33 height 12
click at [200, 83] on input "Complete" at bounding box center [203, 81] width 6 height 6
radio input "true"
click at [1022, 600] on span "Next" at bounding box center [1019, 600] width 17 height 8
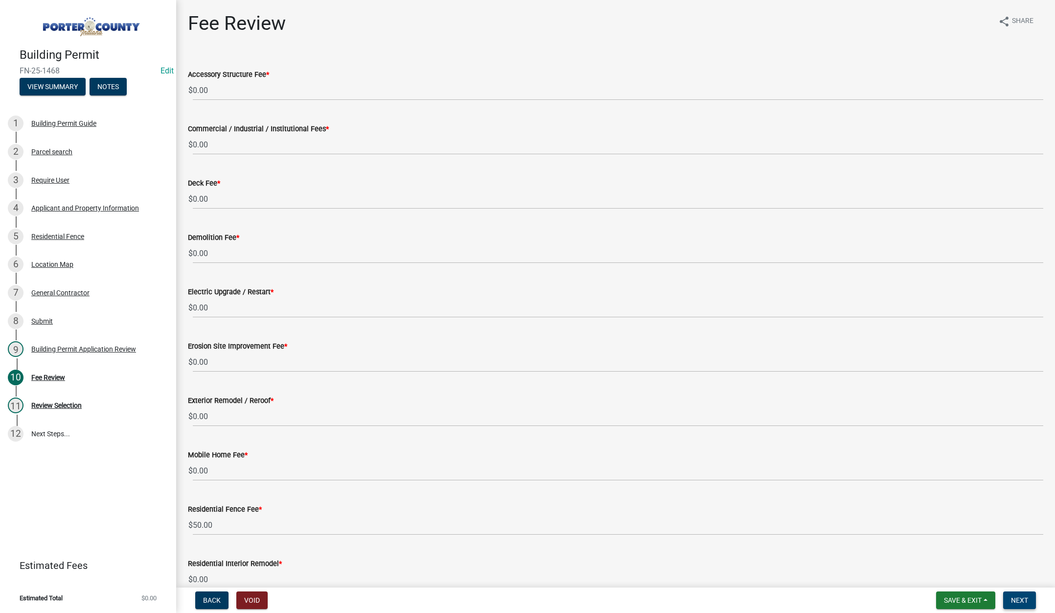
click at [1023, 601] on span "Next" at bounding box center [1019, 600] width 17 height 8
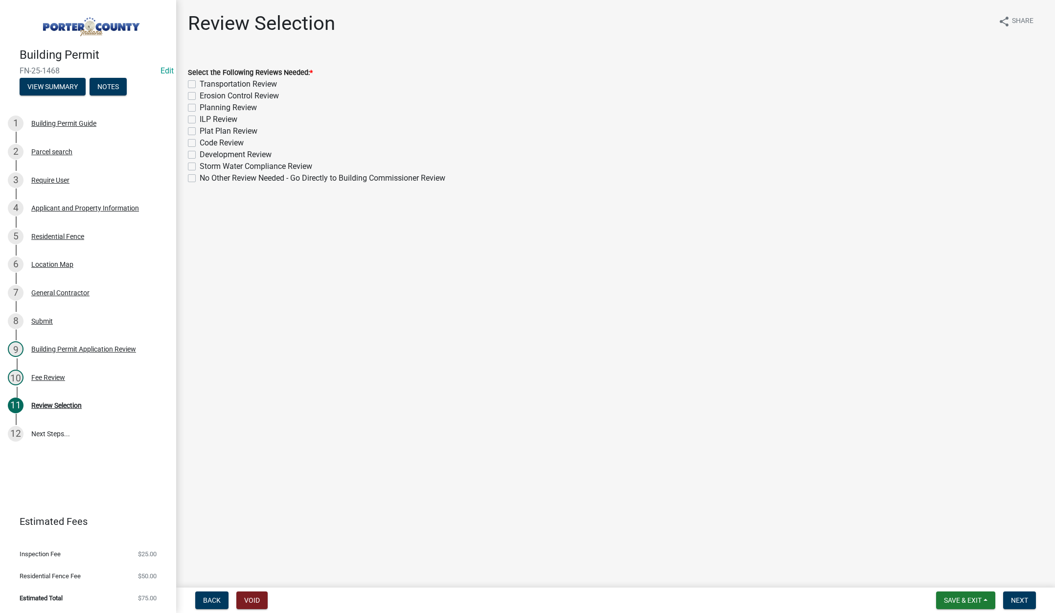
click at [200, 180] on label "No Other Review Needed - Go Directly to Building Commissioner Review" at bounding box center [323, 178] width 246 height 12
click at [200, 179] on input "No Other Review Needed - Go Directly to Building Commissioner Review" at bounding box center [203, 175] width 6 height 6
checkbox input "true"
checkbox input "false"
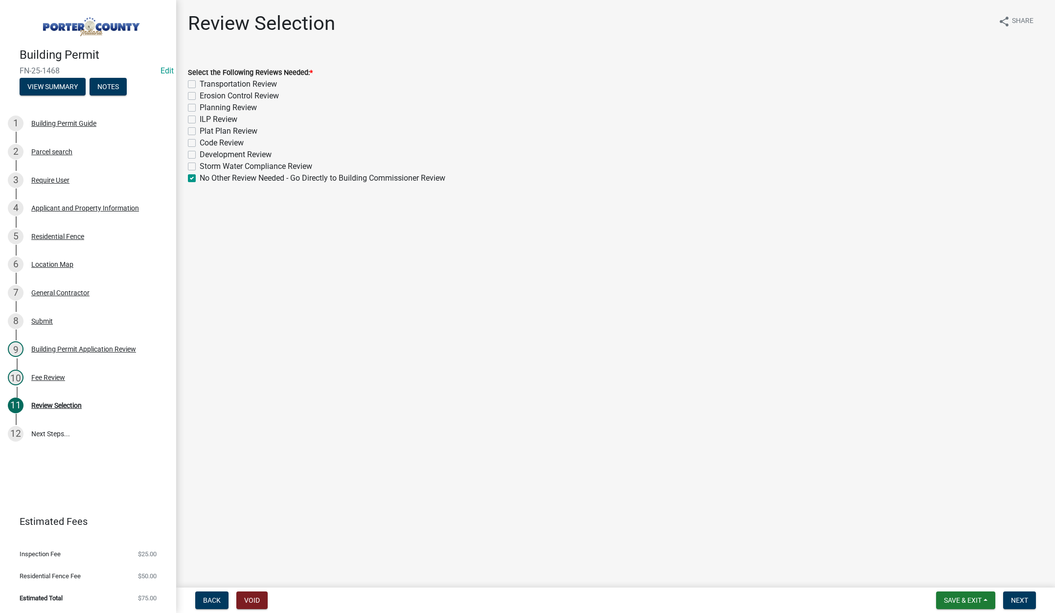
checkbox input "false"
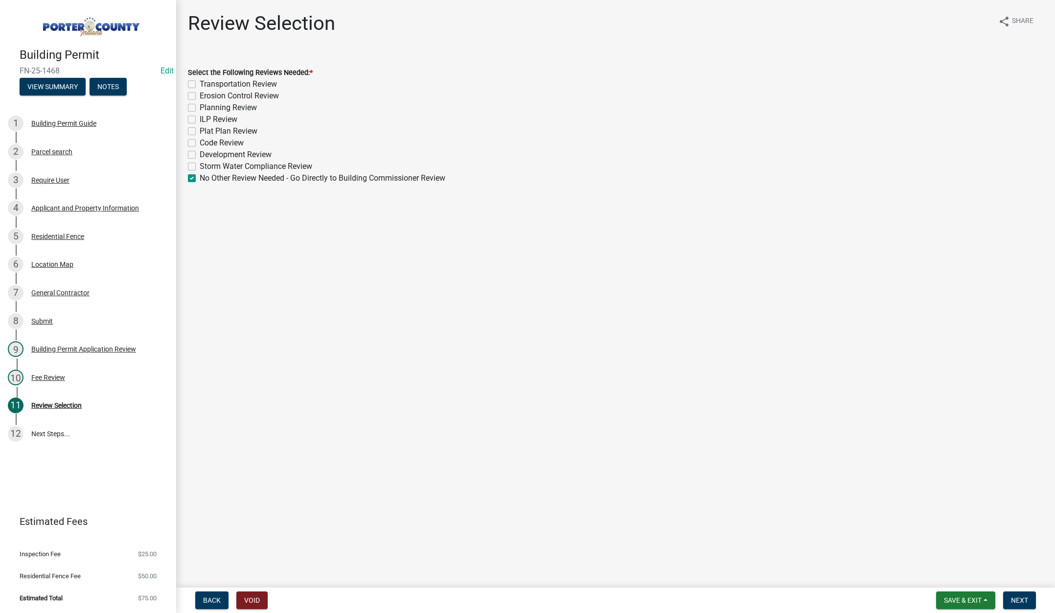
checkbox input "false"
checkbox input "true"
click at [1020, 600] on span "Next" at bounding box center [1019, 600] width 17 height 8
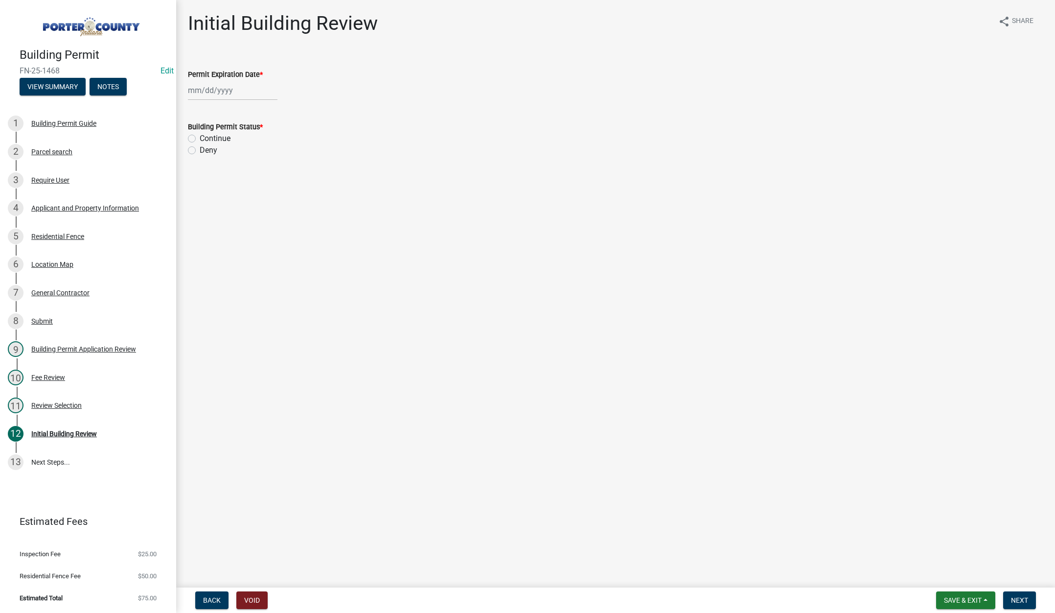
click at [243, 93] on div at bounding box center [233, 90] width 90 height 20
select select "8"
click at [272, 111] on select "1525 1526 1527 1528 1529 1530 1531 1532 1533 1534 1535 1536 1537 1538 1539 1540…" at bounding box center [264, 111] width 35 height 15
select select "2026"
click at [247, 104] on select "1525 1526 1527 1528 1529 1530 1531 1532 1533 1534 1535 1536 1537 1538 1539 1540…" at bounding box center [264, 111] width 35 height 15
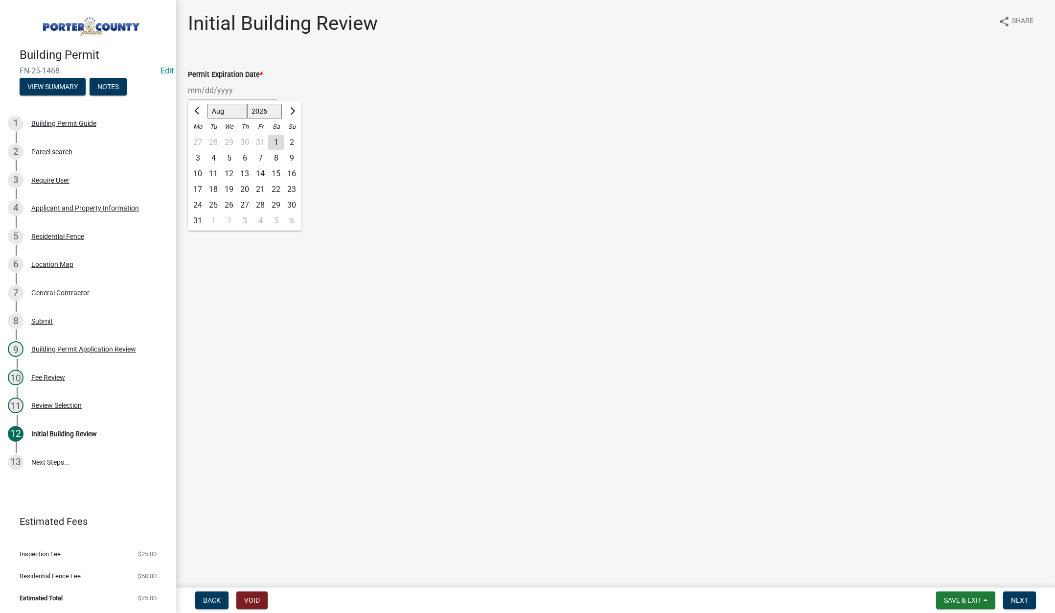
click at [215, 170] on div "11" at bounding box center [214, 174] width 16 height 16
type input "08/11/2026"
click at [200, 138] on label "Continue" at bounding box center [215, 139] width 31 height 12
click at [200, 138] on input "Continue" at bounding box center [203, 136] width 6 height 6
radio input "true"
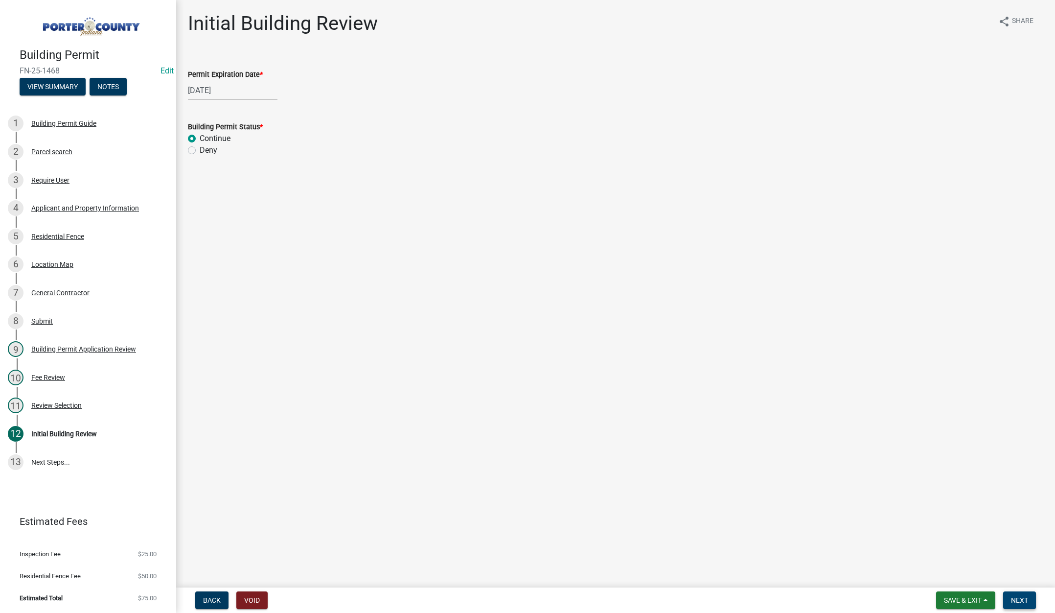
click at [1022, 597] on span "Next" at bounding box center [1019, 600] width 17 height 8
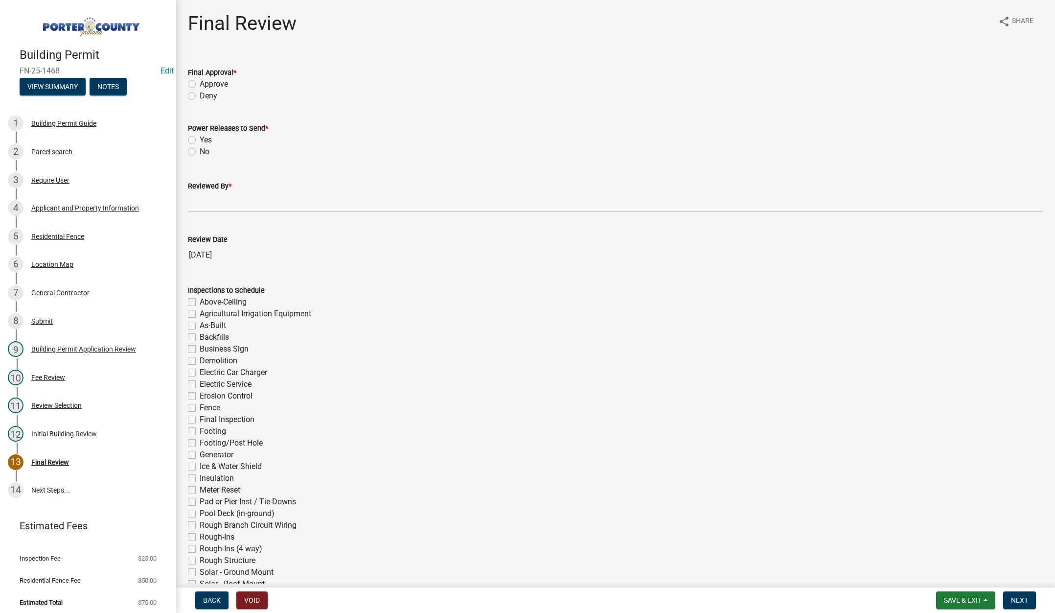
click at [200, 84] on label "Approve" at bounding box center [214, 84] width 28 height 12
click at [200, 84] on input "Approve" at bounding box center [203, 81] width 6 height 6
radio input "true"
click at [200, 151] on label "No" at bounding box center [205, 152] width 10 height 12
click at [200, 151] on input "No" at bounding box center [203, 149] width 6 height 6
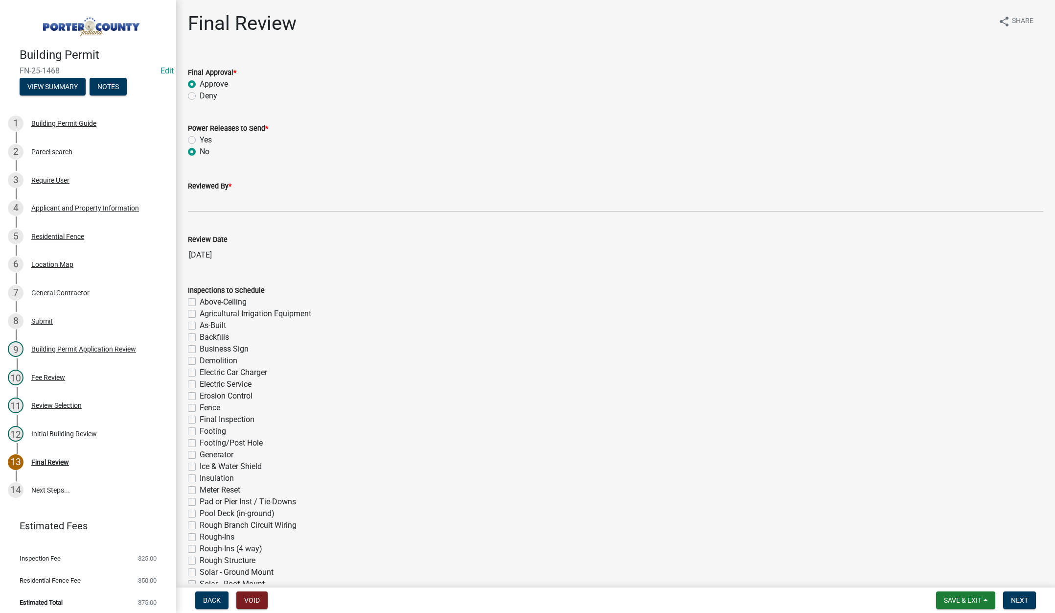
radio input "true"
click at [196, 196] on input "Reviewed By *" at bounding box center [615, 202] width 855 height 20
type input "[PERSON_NAME]"
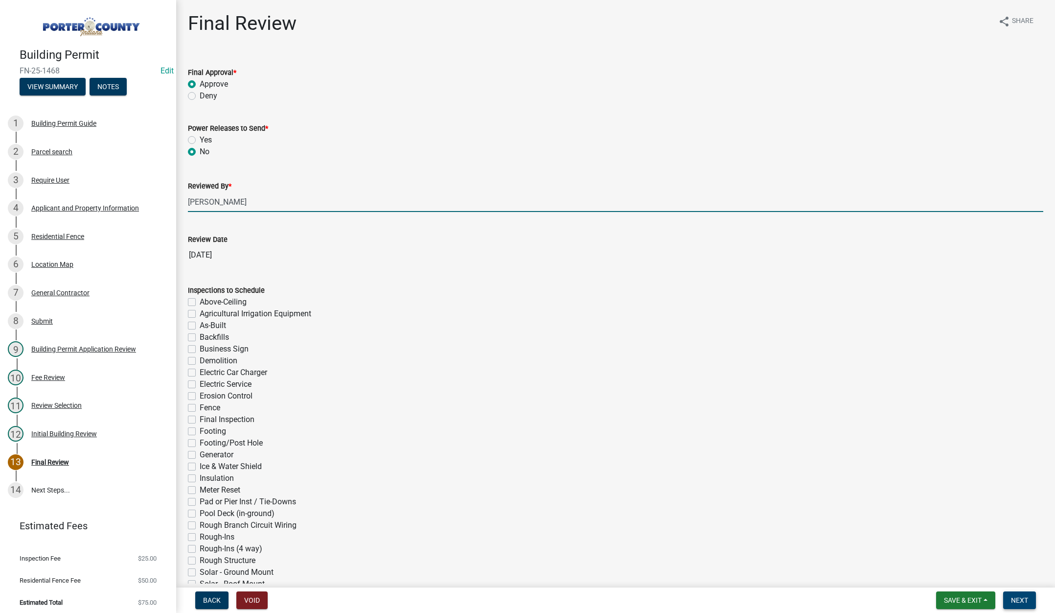
click at [1013, 600] on span "Next" at bounding box center [1019, 600] width 17 height 8
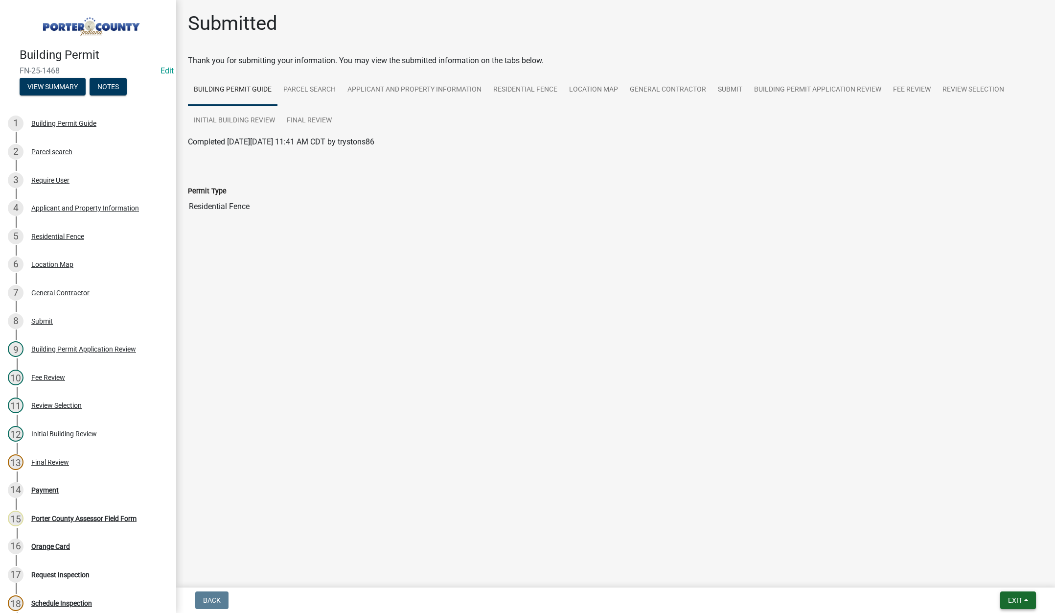
click at [1014, 599] on span "Exit" at bounding box center [1015, 600] width 14 height 8
click at [1011, 576] on button "Save & Exit" at bounding box center [997, 574] width 78 height 23
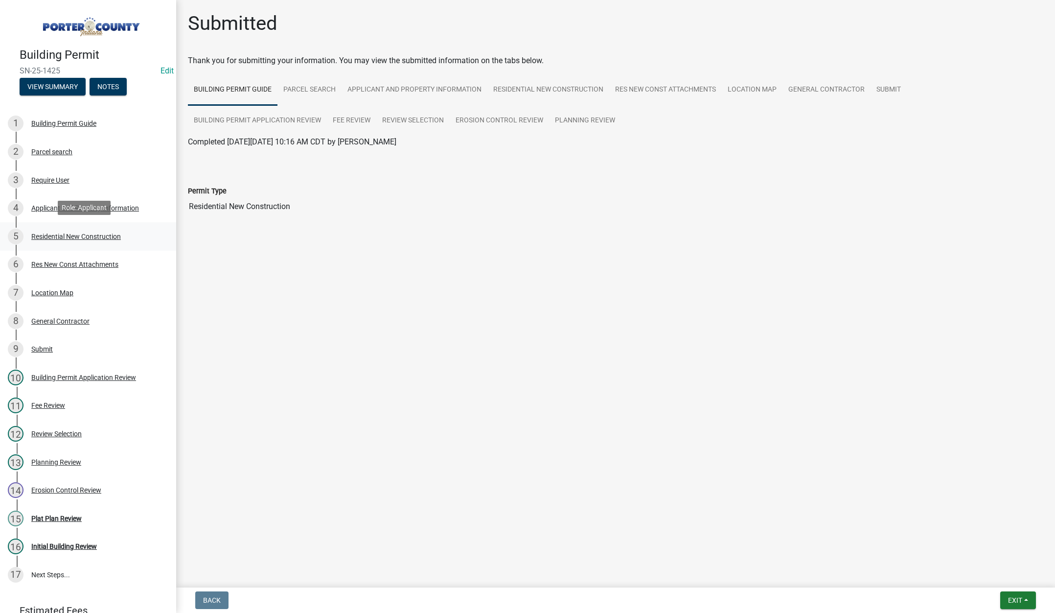
click at [90, 233] on div "Residential New Construction" at bounding box center [76, 236] width 90 height 7
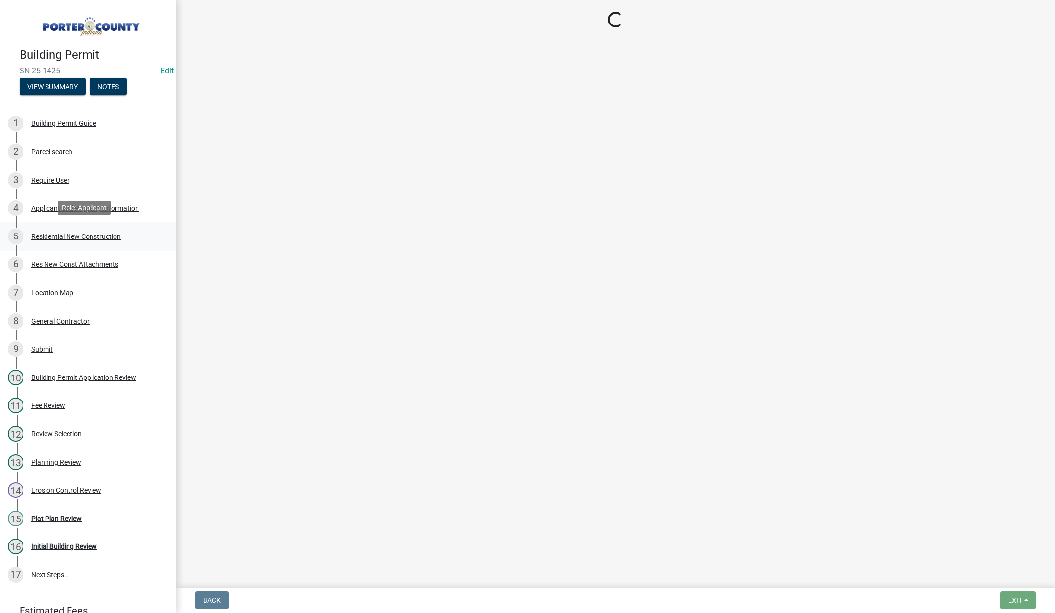
select select "9e518564-4428-4eb4-941b-0b1ac8082854"
select select "785cad32-1873-4672-a03b-bc5f46564cd6"
select select "b5a5c90e-8d72-4ffd-8079-af89c218e1ea"
select select "a20051f3-a497-41e5-baa7-f44e59aec588"
select select "7427f001-d34c-4c58-bf3c-f60178144653"
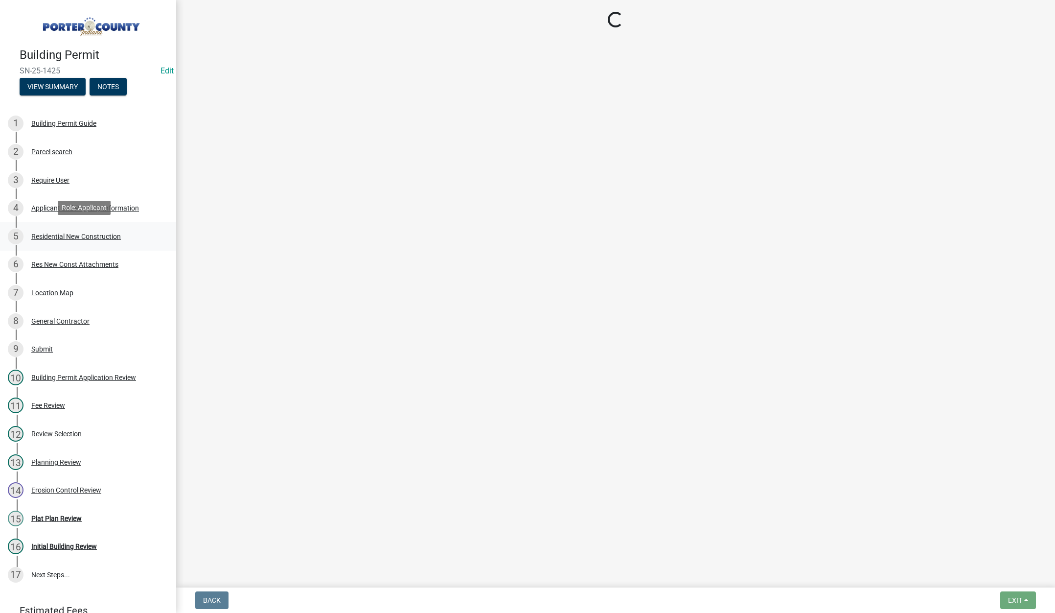
select select "aeb13f5b-f618-4fb0-9457-a1d82e5b0688"
select select "569fc36c-3166-4026-8764-ea78816a78f1"
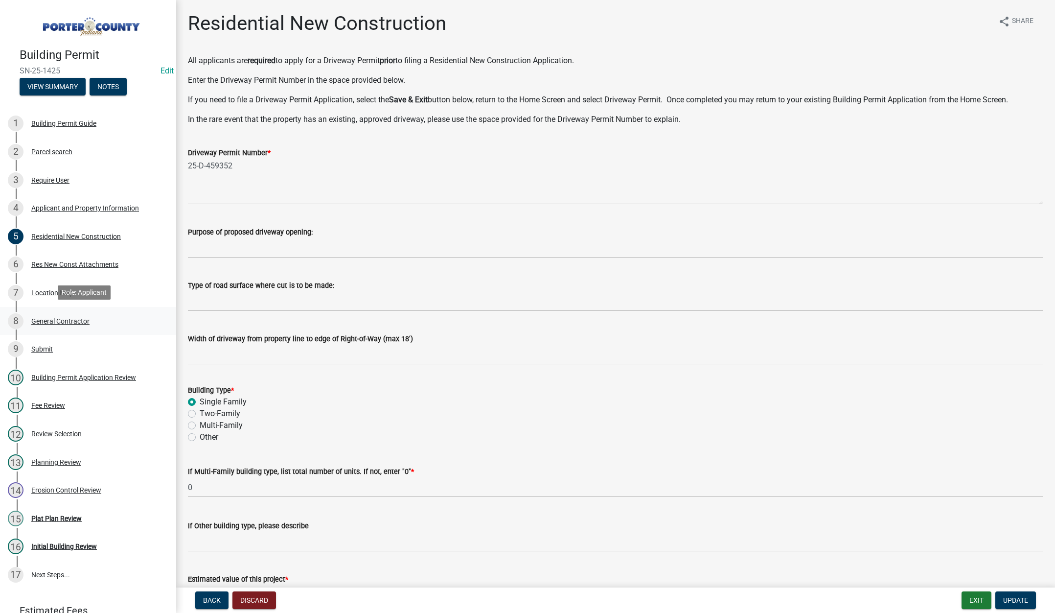
click at [63, 319] on div "General Contractor" at bounding box center [60, 321] width 58 height 7
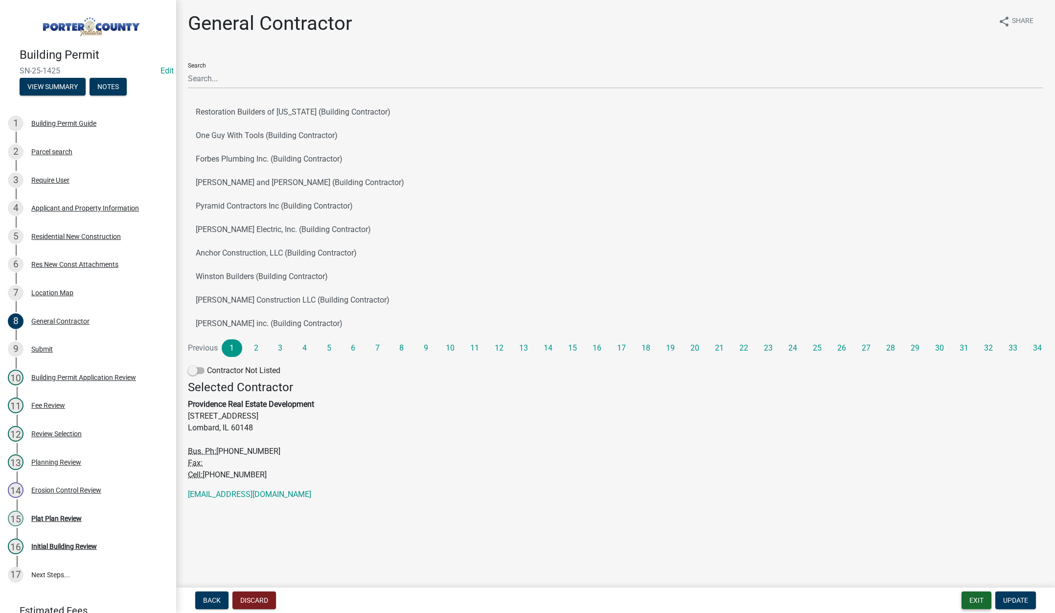
click at [970, 599] on button "Exit" at bounding box center [977, 600] width 30 height 18
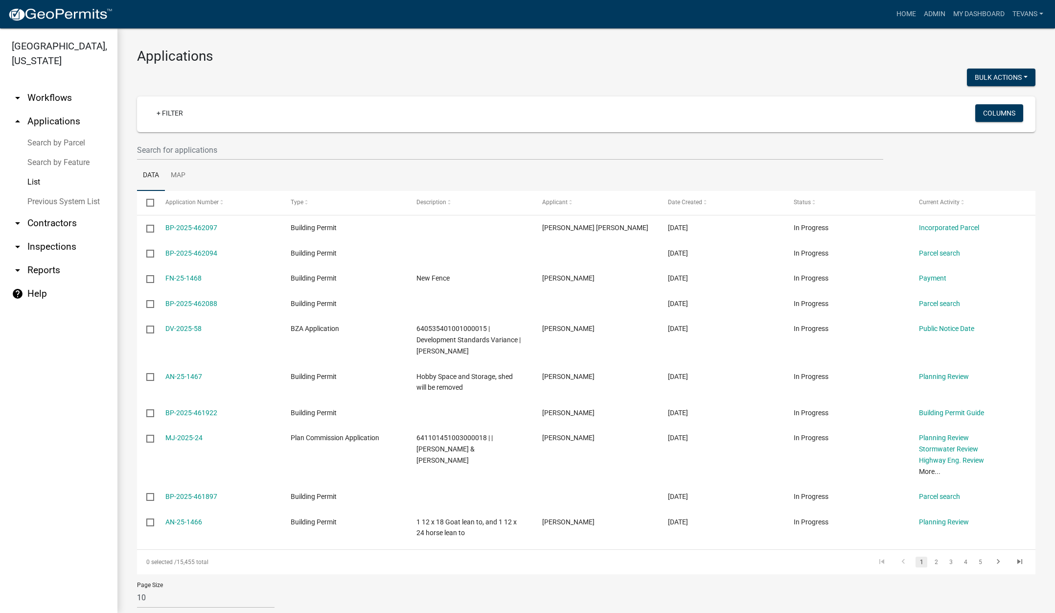
click at [30, 172] on link "List" at bounding box center [58, 182] width 117 height 20
click at [85, 133] on link "Search by Parcel" at bounding box center [58, 143] width 117 height 20
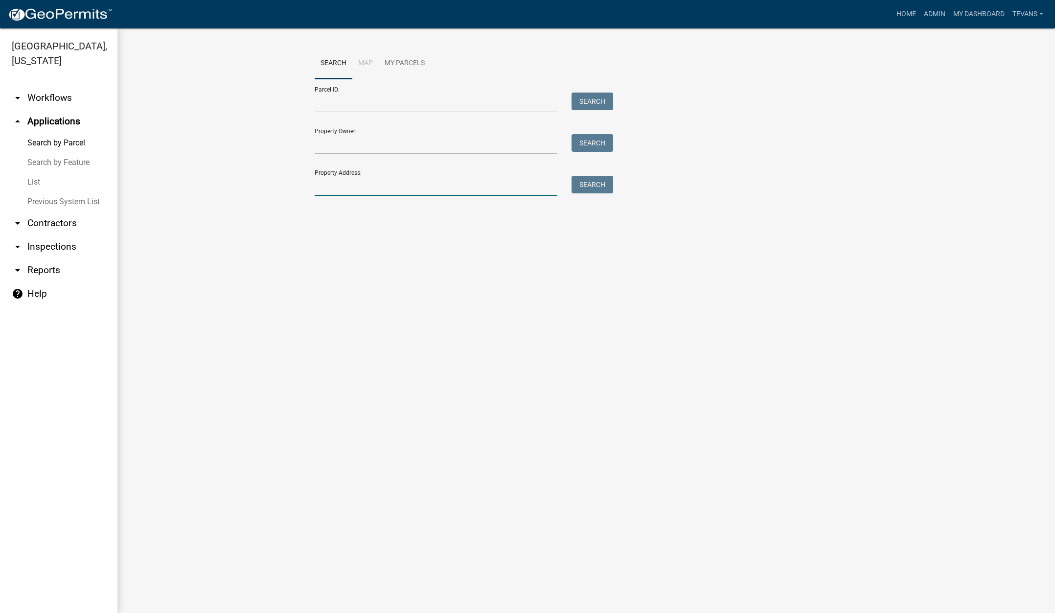
click at [374, 184] on input "Property Address:" at bounding box center [436, 186] width 242 height 20
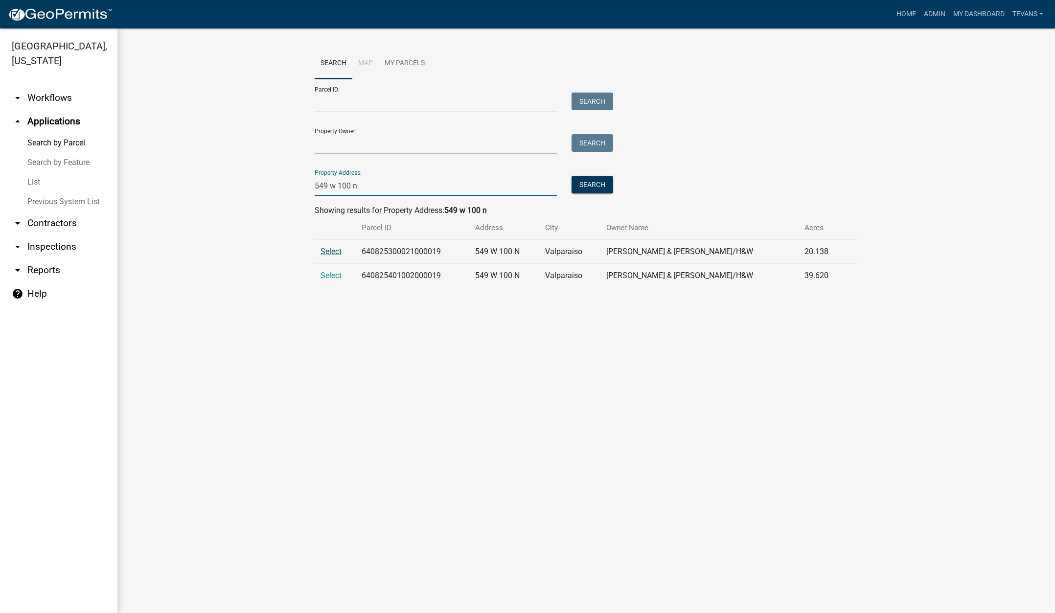
type input "549 w 100 n"
click at [326, 253] on span "Select" at bounding box center [331, 251] width 21 height 9
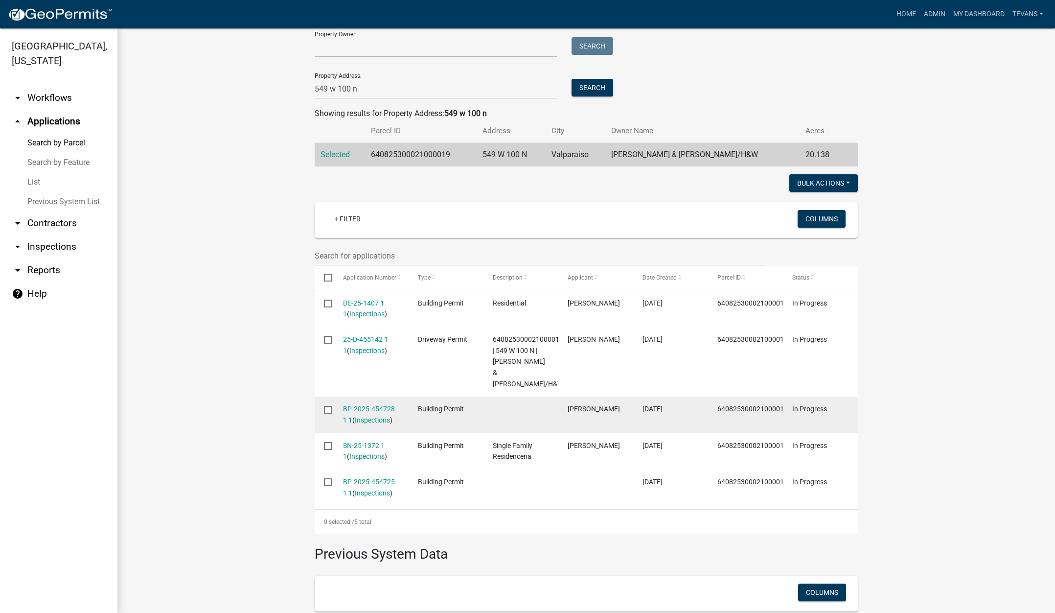
scroll to position [98, 0]
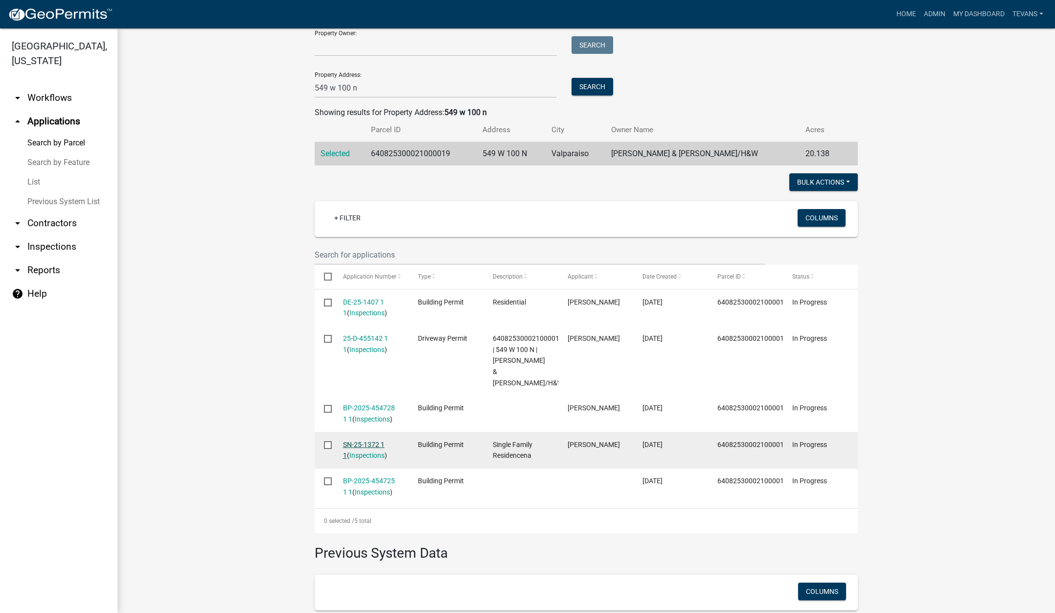
click at [354, 440] on link "SN-25-1372 1 1" at bounding box center [364, 449] width 42 height 19
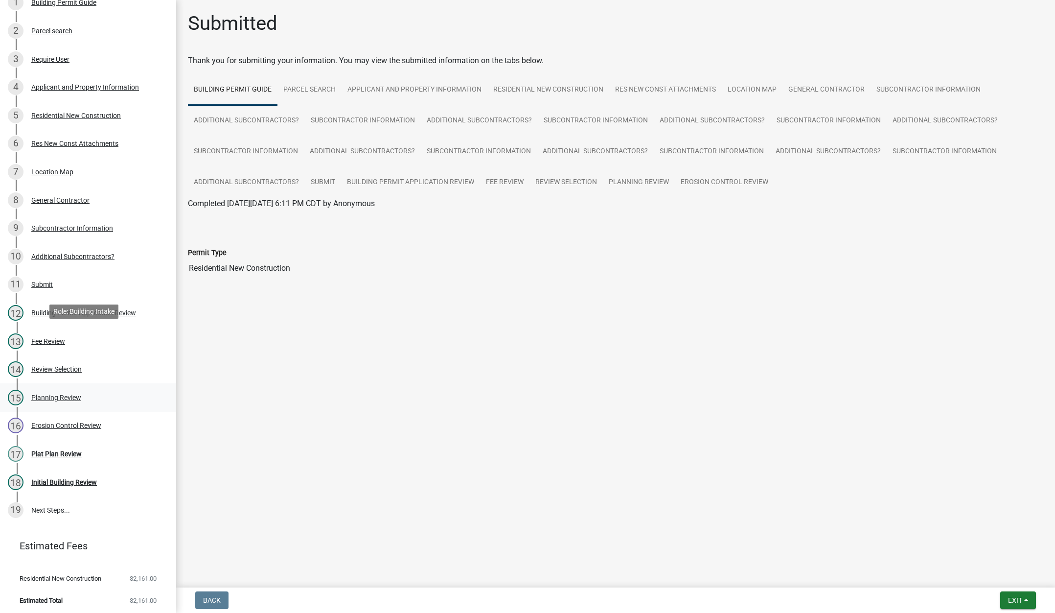
scroll to position [122, 0]
click at [53, 450] on div "Plat Plan Review" at bounding box center [56, 452] width 50 height 7
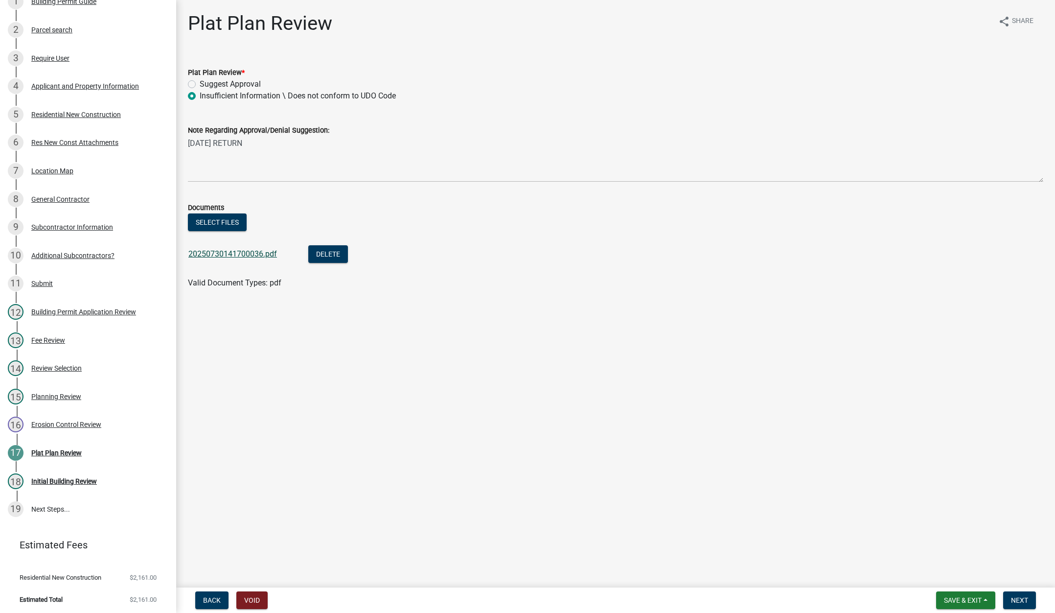
click at [249, 253] on link "20250730141700036.pdf" at bounding box center [232, 253] width 89 height 9
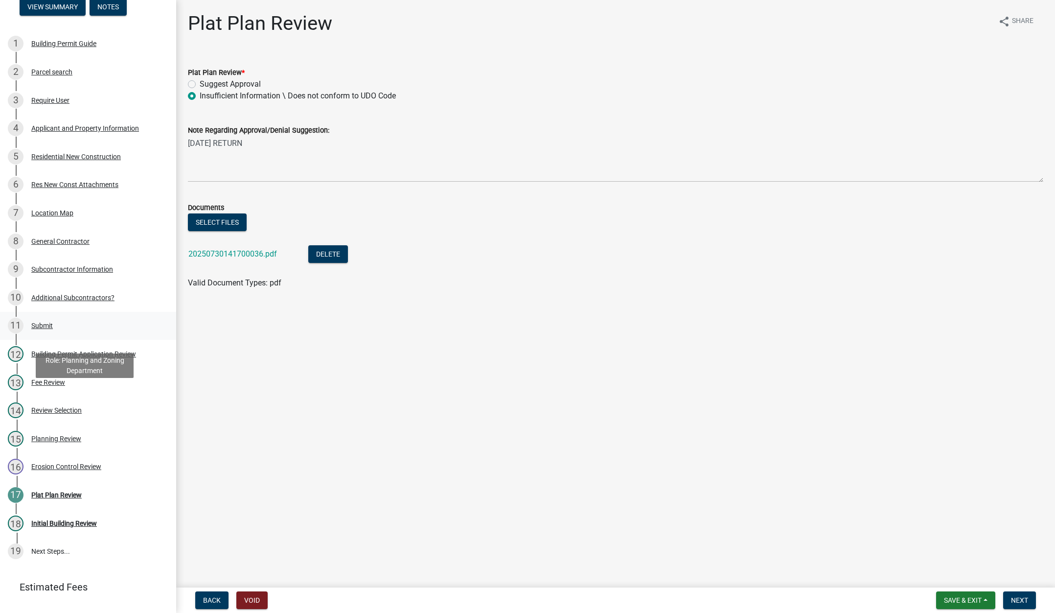
scroll to position [0, 0]
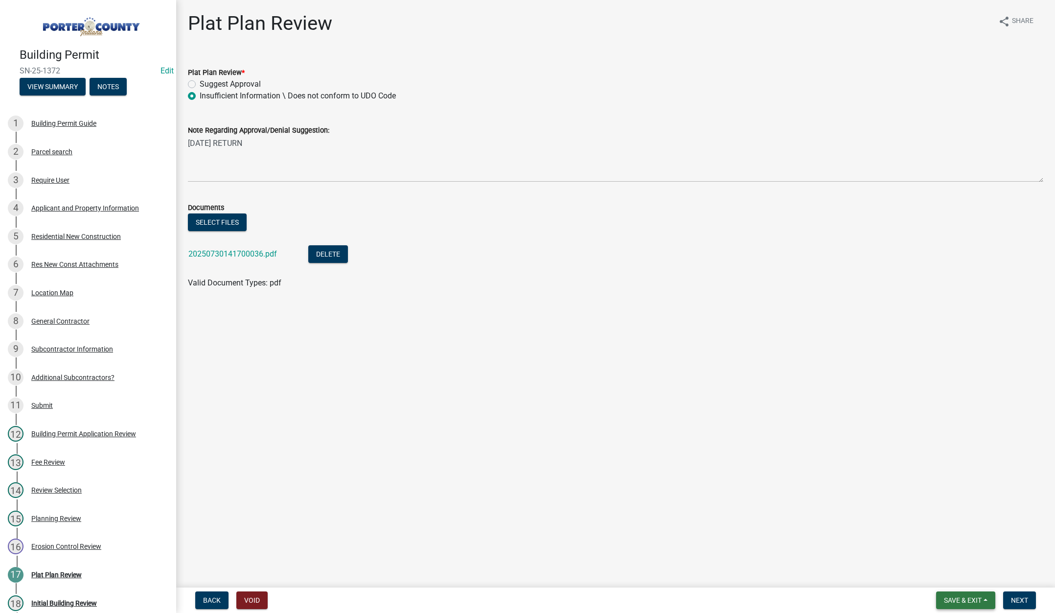
click at [956, 599] on span "Save & Exit" at bounding box center [963, 600] width 38 height 8
click at [952, 577] on button "Save & Exit" at bounding box center [956, 574] width 78 height 23
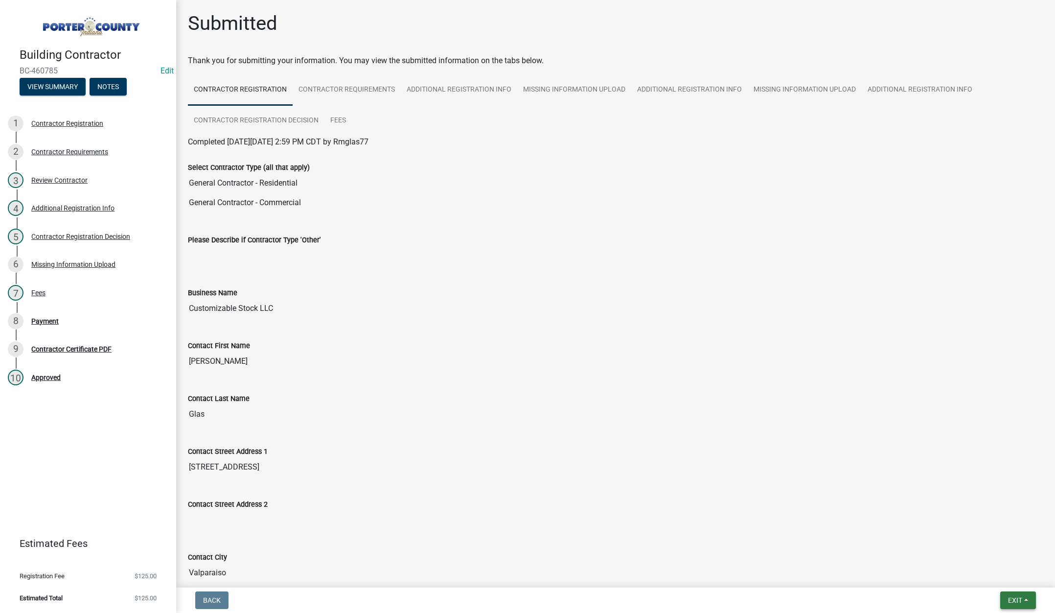
click at [1011, 598] on span "Exit" at bounding box center [1015, 600] width 14 height 8
click at [996, 573] on button "Save & Exit" at bounding box center [997, 574] width 78 height 23
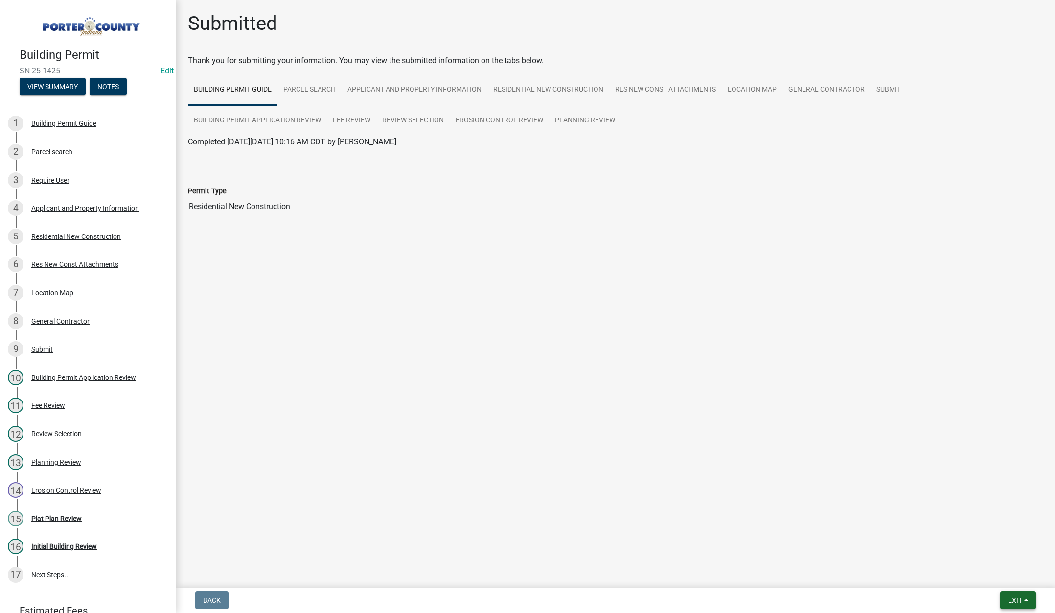
click at [1012, 596] on span "Exit" at bounding box center [1015, 600] width 14 height 8
click at [1011, 576] on button "Save & Exit" at bounding box center [997, 574] width 78 height 23
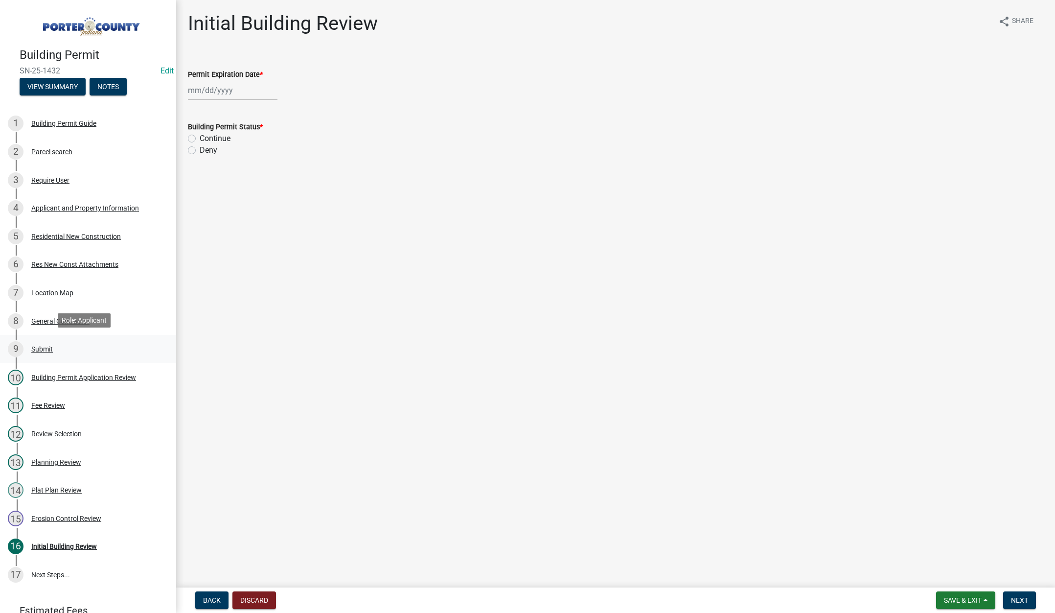
click at [43, 345] on div "Submit" at bounding box center [42, 348] width 22 height 7
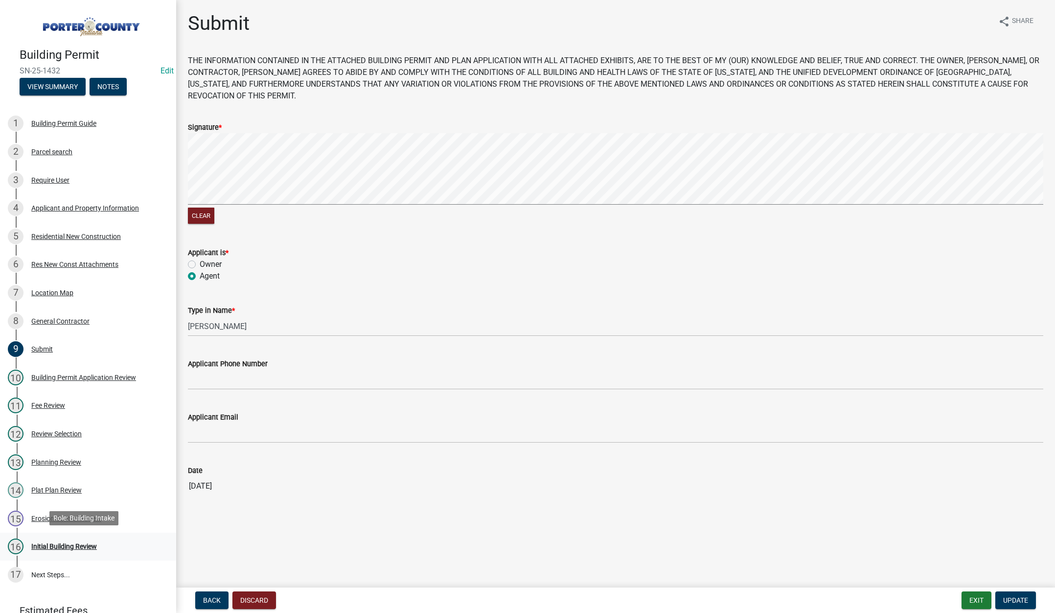
click at [75, 543] on div "Initial Building Review" at bounding box center [64, 546] width 66 height 7
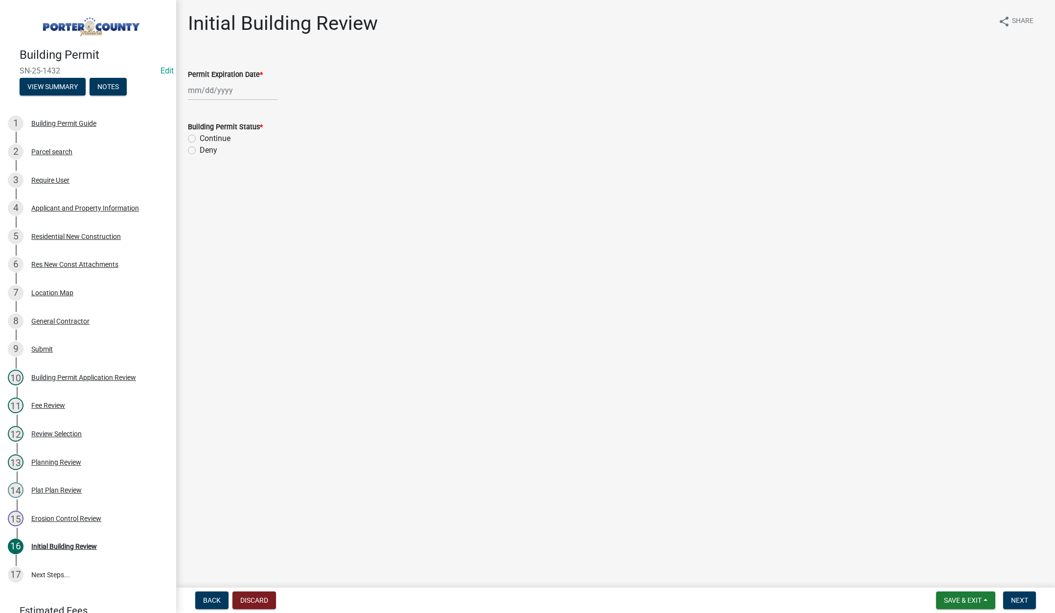
click at [250, 92] on div at bounding box center [233, 90] width 90 height 20
select select "8"
click at [266, 113] on select "1525 1526 1527 1528 1529 1530 1531 1532 1533 1534 1535 1536 1537 1538 1539 1540…" at bounding box center [264, 111] width 35 height 15
select select "2027"
click at [247, 104] on select "1525 1526 1527 1528 1529 1530 1531 1532 1533 1534 1535 1536 1537 1538 1539 1540…" at bounding box center [264, 111] width 35 height 15
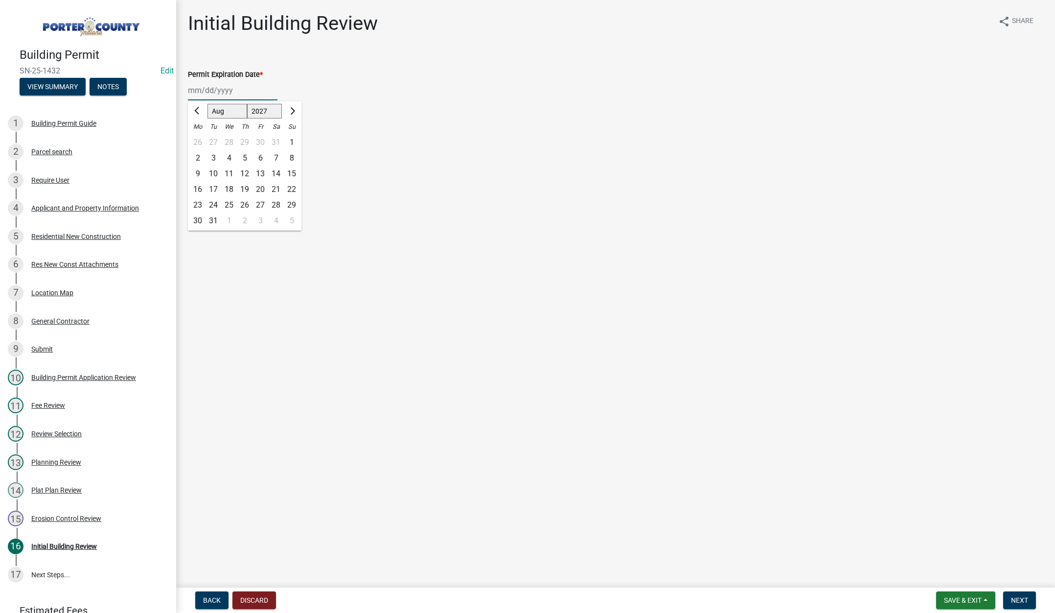
click at [229, 171] on div "11" at bounding box center [229, 174] width 16 height 16
type input "[DATE]"
drag, startPoint x: 191, startPoint y: 136, endPoint x: 299, endPoint y: 224, distance: 140.2
click at [200, 136] on label "Continue" at bounding box center [215, 139] width 31 height 12
click at [200, 136] on input "Continue" at bounding box center [203, 136] width 6 height 6
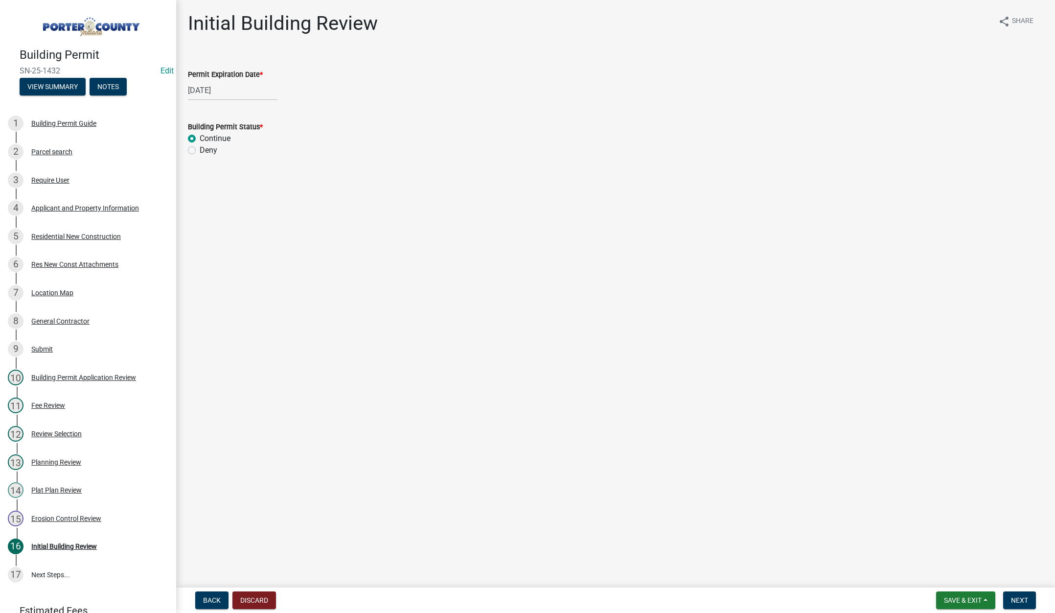
radio input "true"
click at [1020, 598] on span "Next" at bounding box center [1019, 600] width 17 height 8
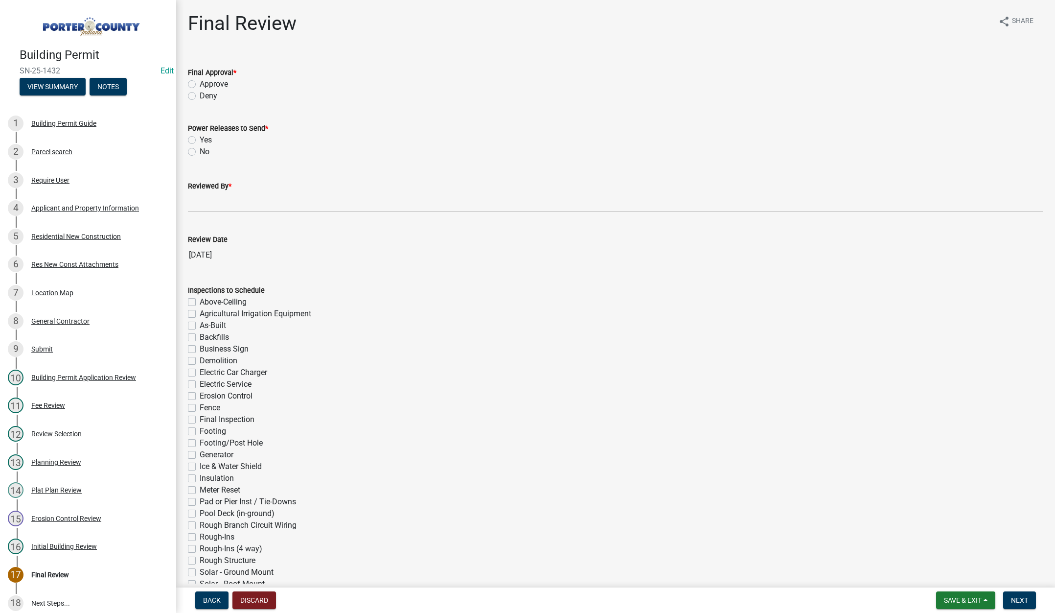
click at [200, 82] on label "Approve" at bounding box center [214, 84] width 28 height 12
click at [200, 82] on input "Approve" at bounding box center [203, 81] width 6 height 6
radio input "true"
click at [200, 138] on label "Yes" at bounding box center [206, 140] width 12 height 12
click at [200, 138] on input "Yes" at bounding box center [203, 137] width 6 height 6
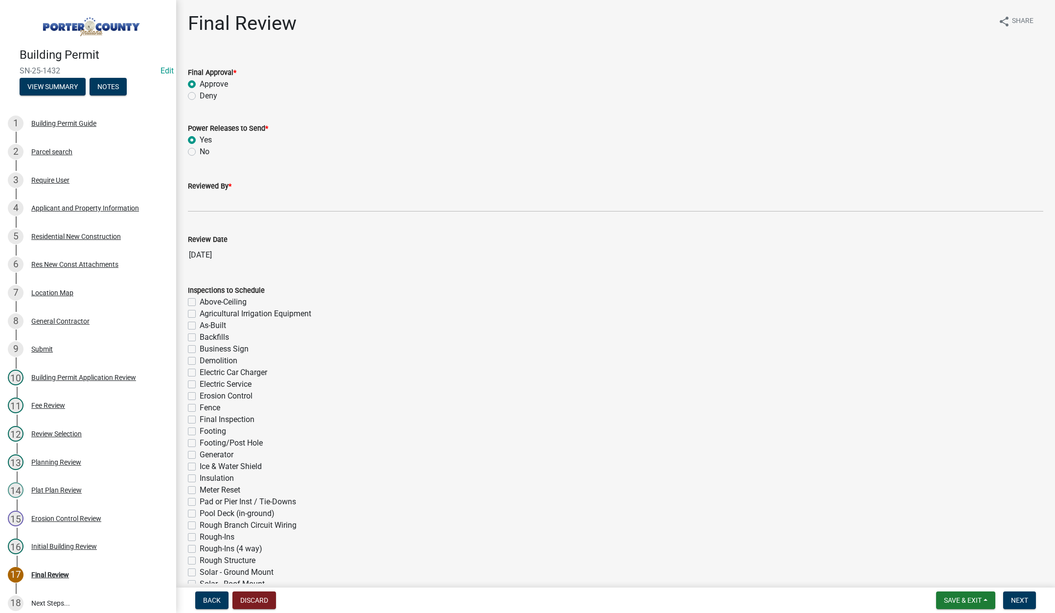
radio input "true"
click at [210, 206] on input "Reviewed By *" at bounding box center [615, 202] width 855 height 20
type input "[PERSON_NAME]"
click at [1024, 597] on span "Next" at bounding box center [1019, 600] width 17 height 8
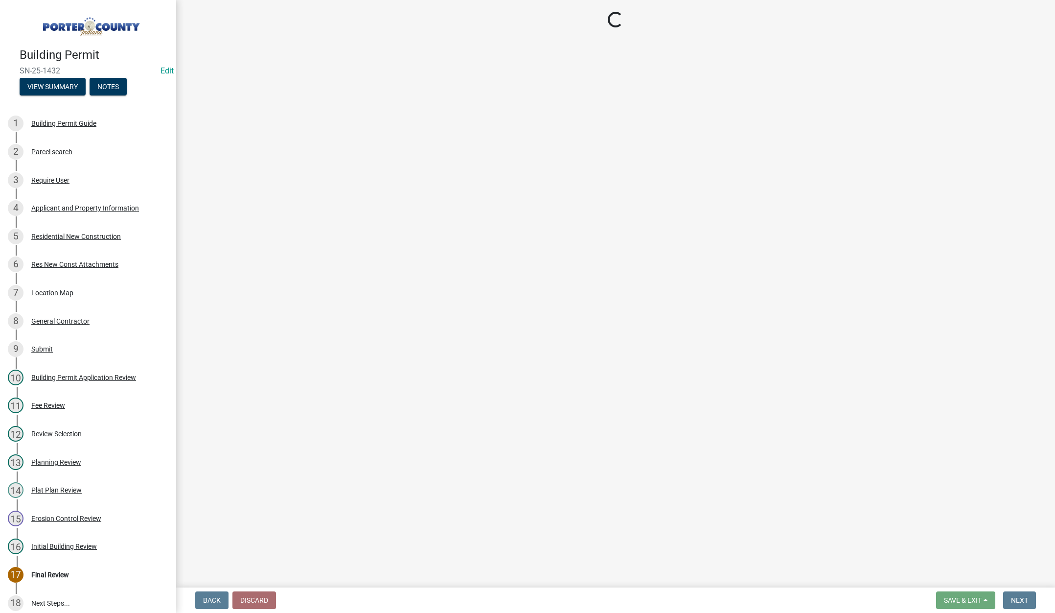
select select "3: 3"
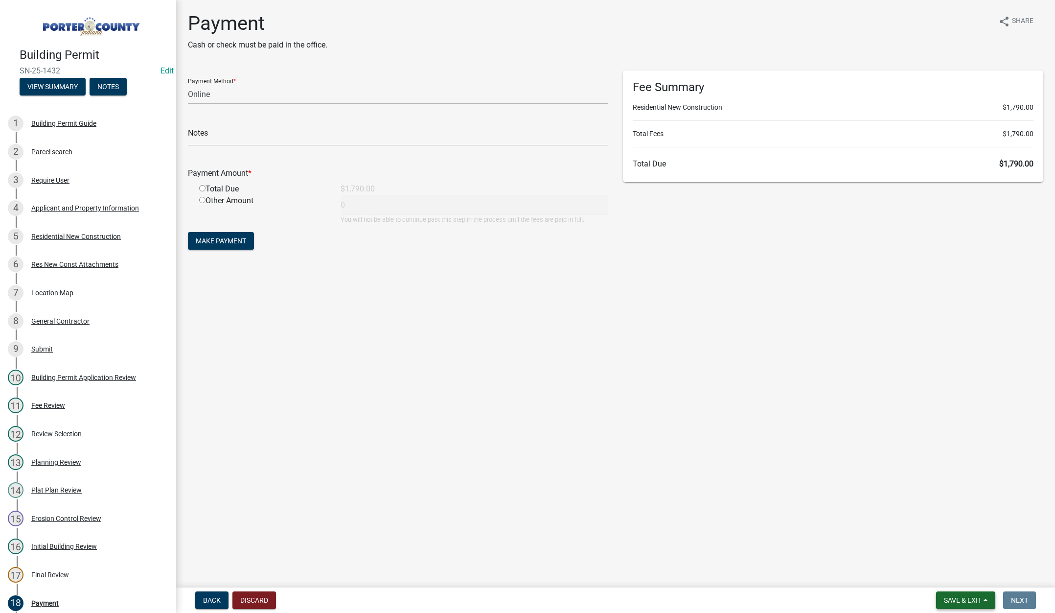
click at [962, 597] on span "Save & Exit" at bounding box center [963, 600] width 38 height 8
click at [954, 563] on button "Save & Exit" at bounding box center [956, 574] width 78 height 23
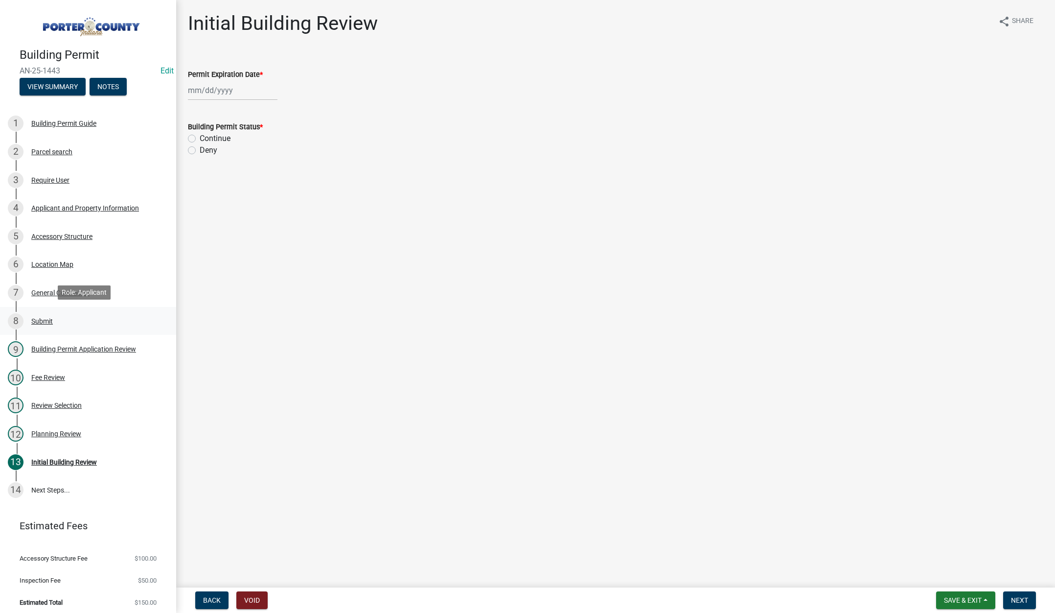
click at [41, 318] on div "Submit" at bounding box center [42, 321] width 22 height 7
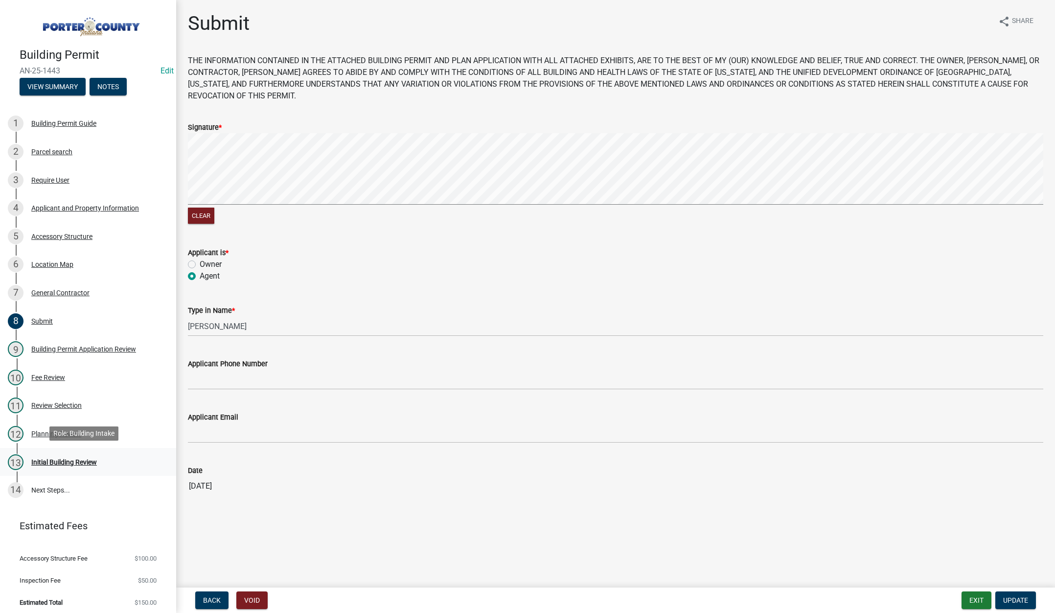
click at [86, 459] on div "Initial Building Review" at bounding box center [64, 462] width 66 height 7
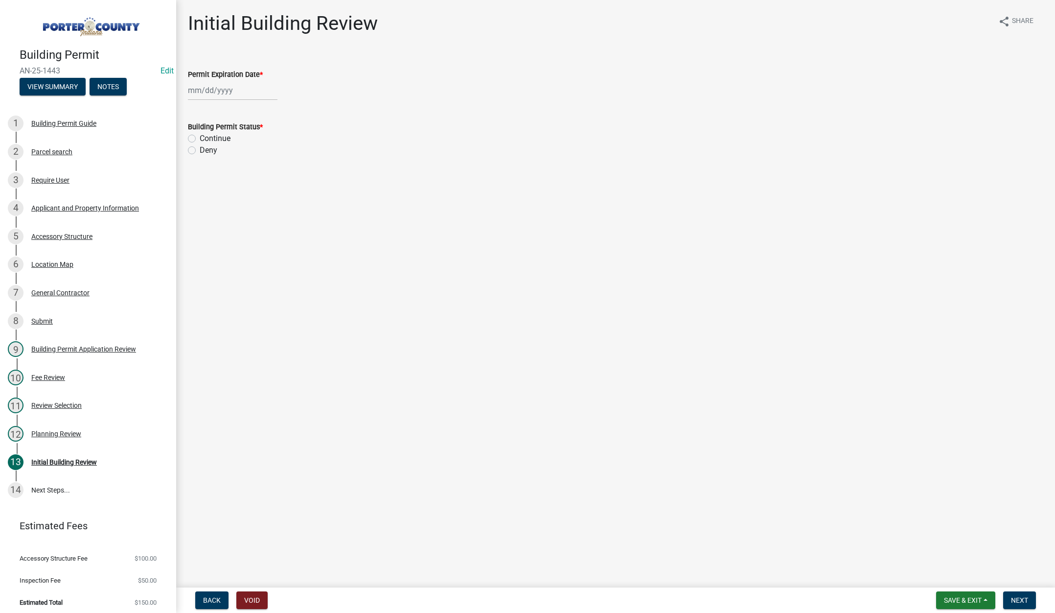
click at [242, 88] on div at bounding box center [233, 90] width 90 height 20
select select "8"
click at [273, 112] on select "1525 1526 1527 1528 1529 1530 1531 1532 1533 1534 1535 1536 1537 1538 1539 1540…" at bounding box center [264, 111] width 35 height 15
select select "2027"
click at [247, 104] on select "1525 1526 1527 1528 1529 1530 1531 1532 1533 1534 1535 1536 1537 1538 1539 1540…" at bounding box center [264, 111] width 35 height 15
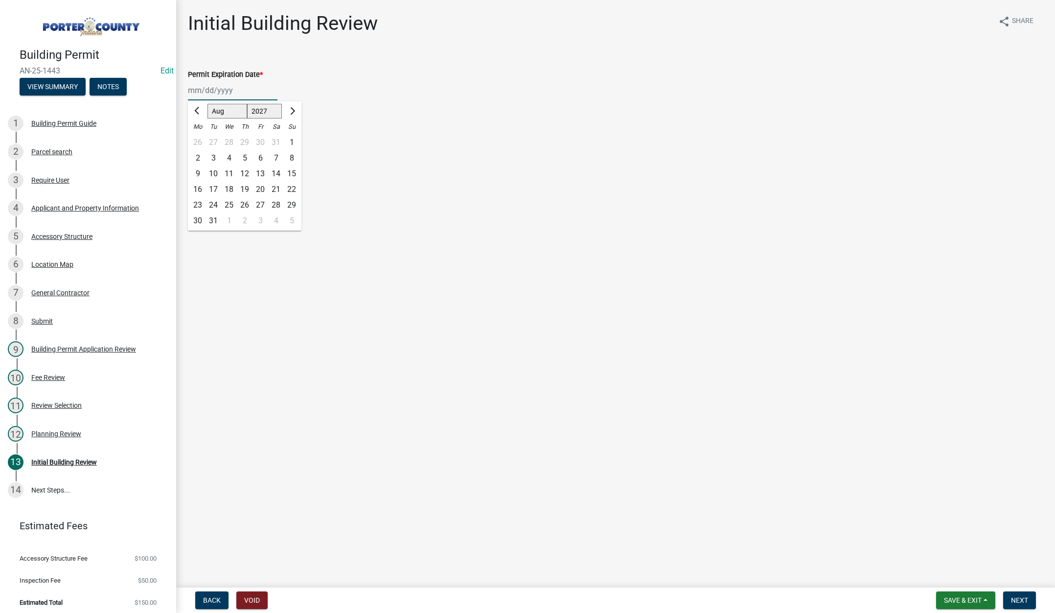
click at [229, 172] on div "11" at bounding box center [229, 174] width 16 height 16
type input "[DATE]"
drag, startPoint x: 190, startPoint y: 137, endPoint x: 299, endPoint y: 213, distance: 132.9
click at [200, 138] on label "Continue" at bounding box center [215, 139] width 31 height 12
click at [200, 138] on input "Continue" at bounding box center [203, 136] width 6 height 6
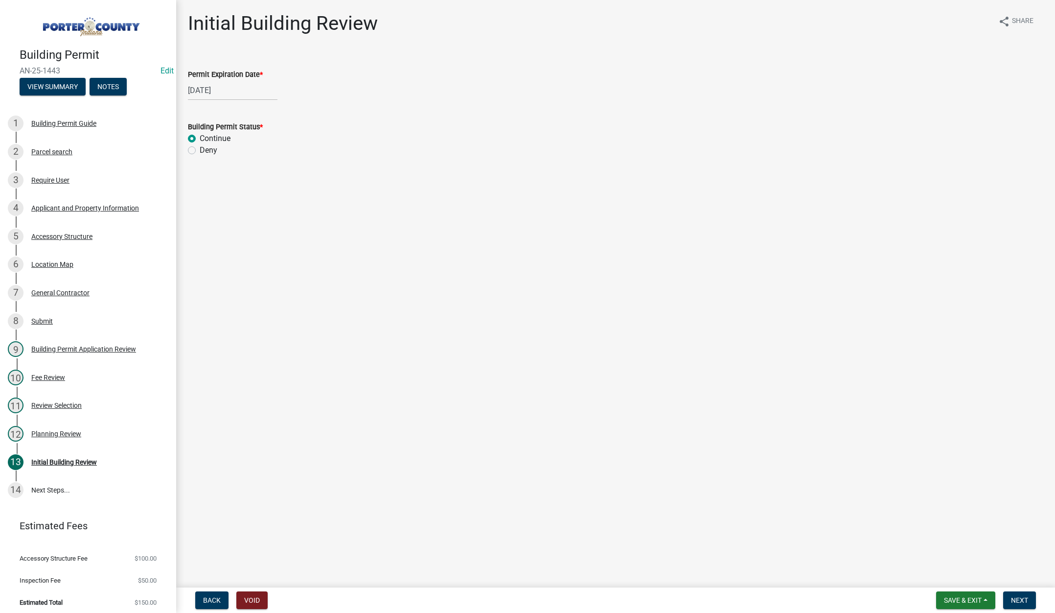
radio input "true"
click at [1026, 598] on span "Next" at bounding box center [1019, 600] width 17 height 8
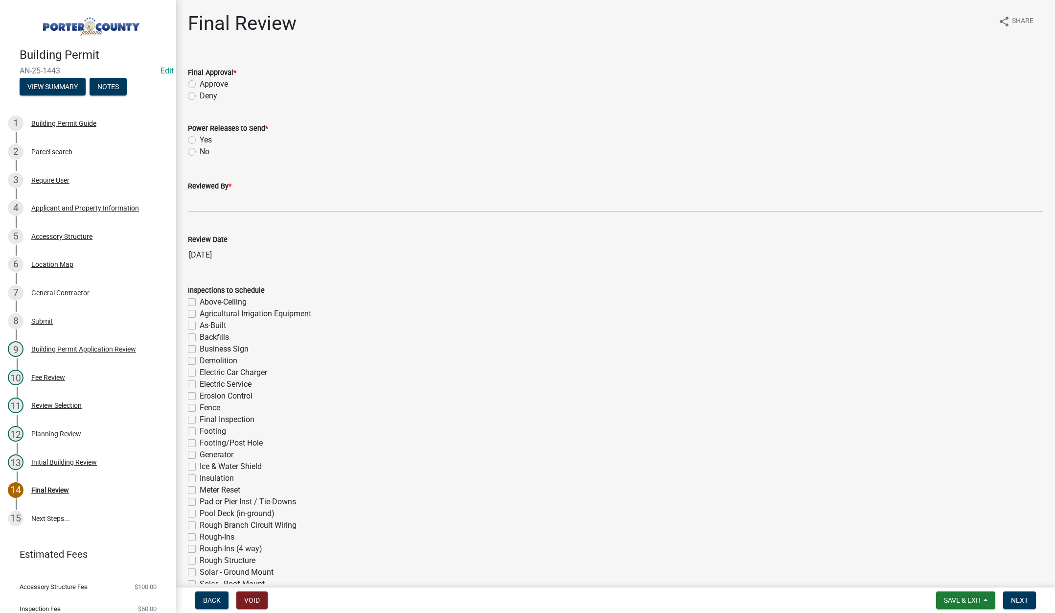
click at [200, 84] on label "Approve" at bounding box center [214, 84] width 28 height 12
click at [200, 84] on input "Approve" at bounding box center [203, 81] width 6 height 6
radio input "true"
click at [200, 153] on label "No" at bounding box center [205, 152] width 10 height 12
click at [200, 152] on input "No" at bounding box center [203, 149] width 6 height 6
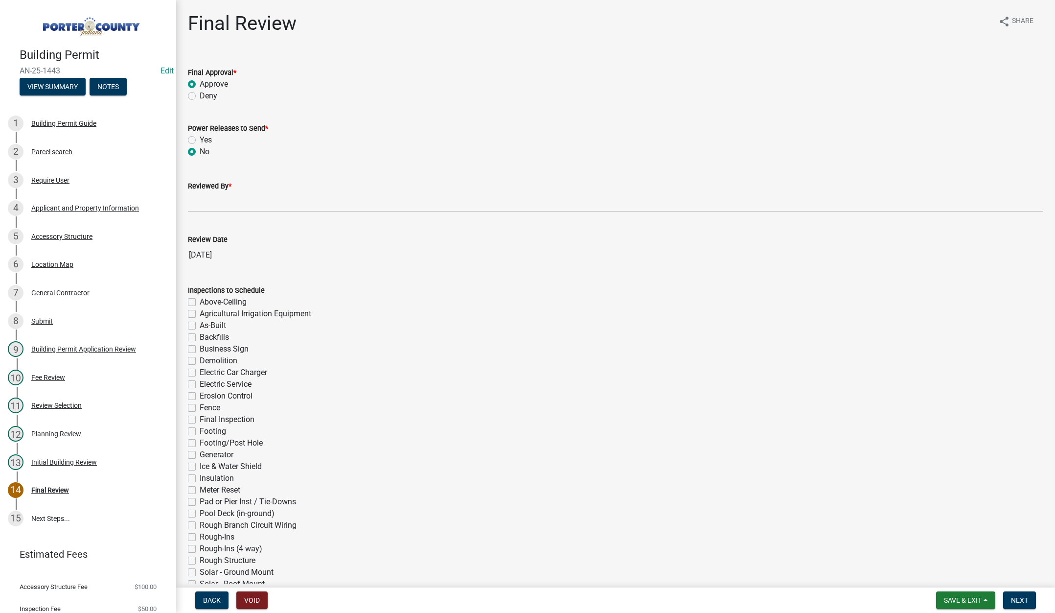
radio input "true"
drag, startPoint x: 204, startPoint y: 203, endPoint x: 216, endPoint y: 207, distance: 13.2
click at [204, 203] on input "Reviewed By *" at bounding box center [615, 202] width 855 height 20
type input "[PERSON_NAME]"
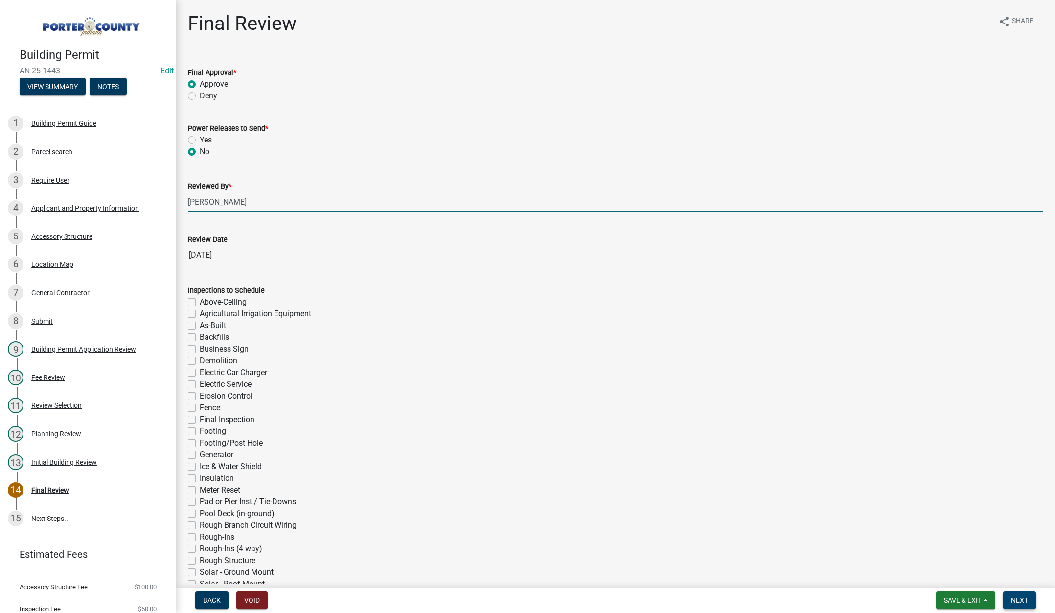
click at [1014, 591] on button "Next" at bounding box center [1019, 600] width 33 height 18
